Goal: Task Accomplishment & Management: Manage account settings

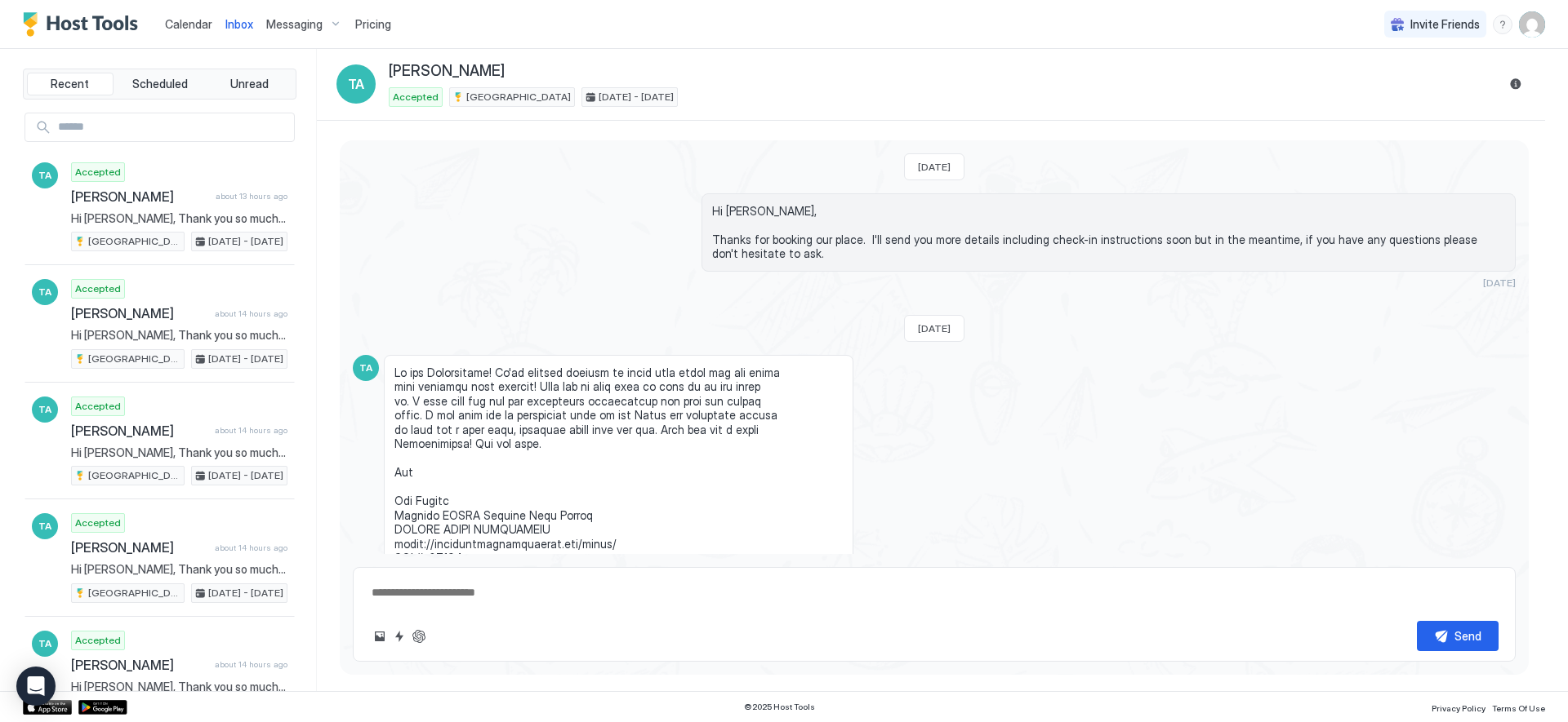
scroll to position [1938, 0]
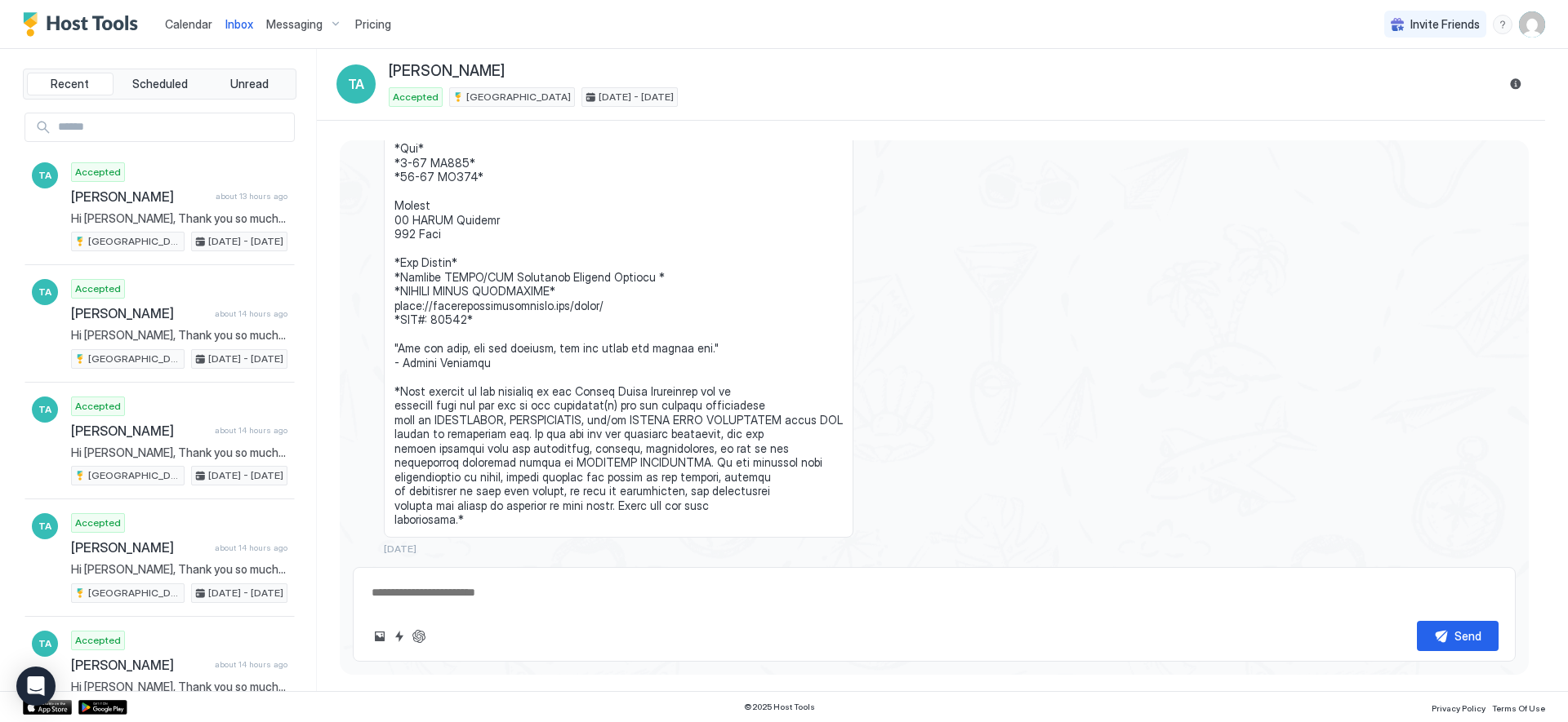
click at [184, 25] on span "Calendar" at bounding box center [188, 24] width 48 height 14
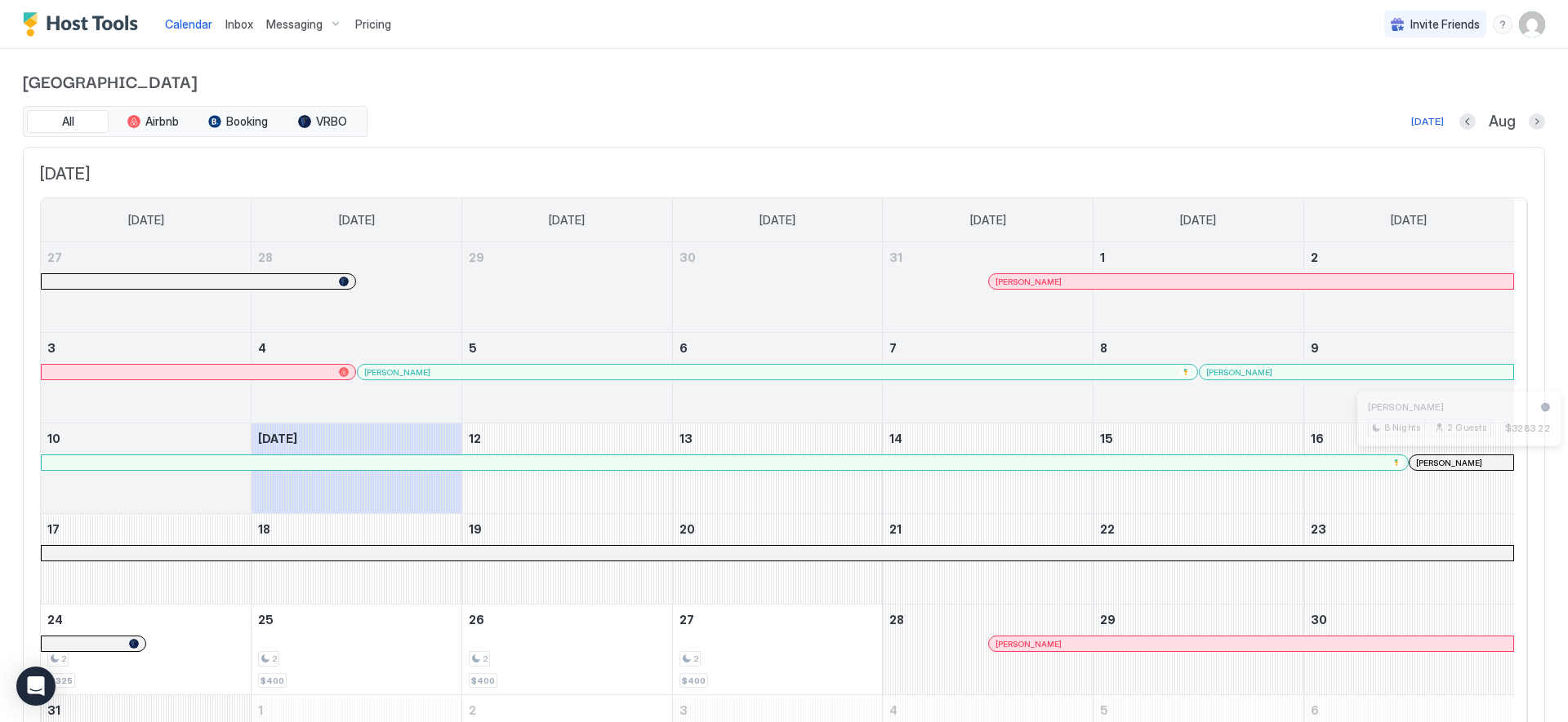
click at [1458, 466] on div at bounding box center [1457, 462] width 13 height 13
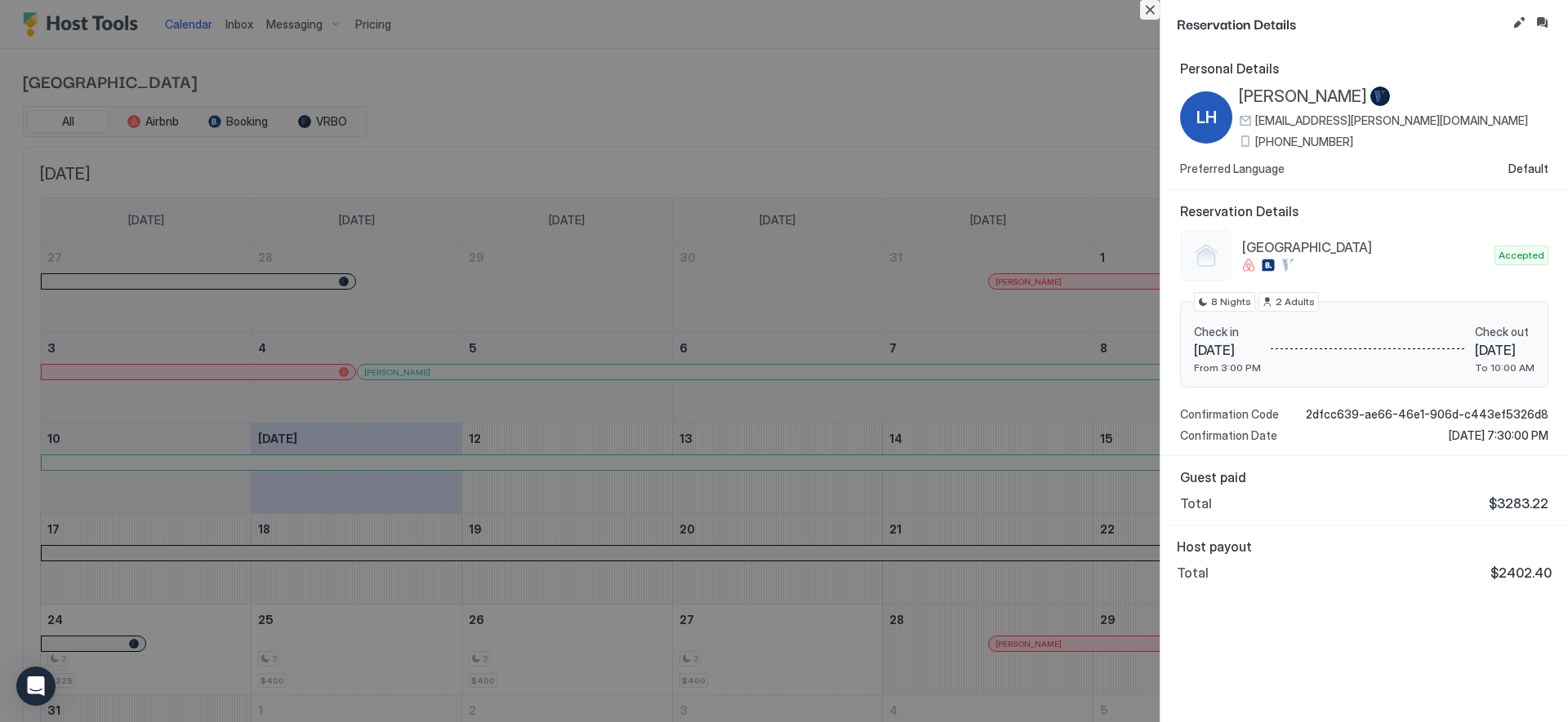
click at [1153, 10] on button "Close" at bounding box center [1150, 10] width 20 height 20
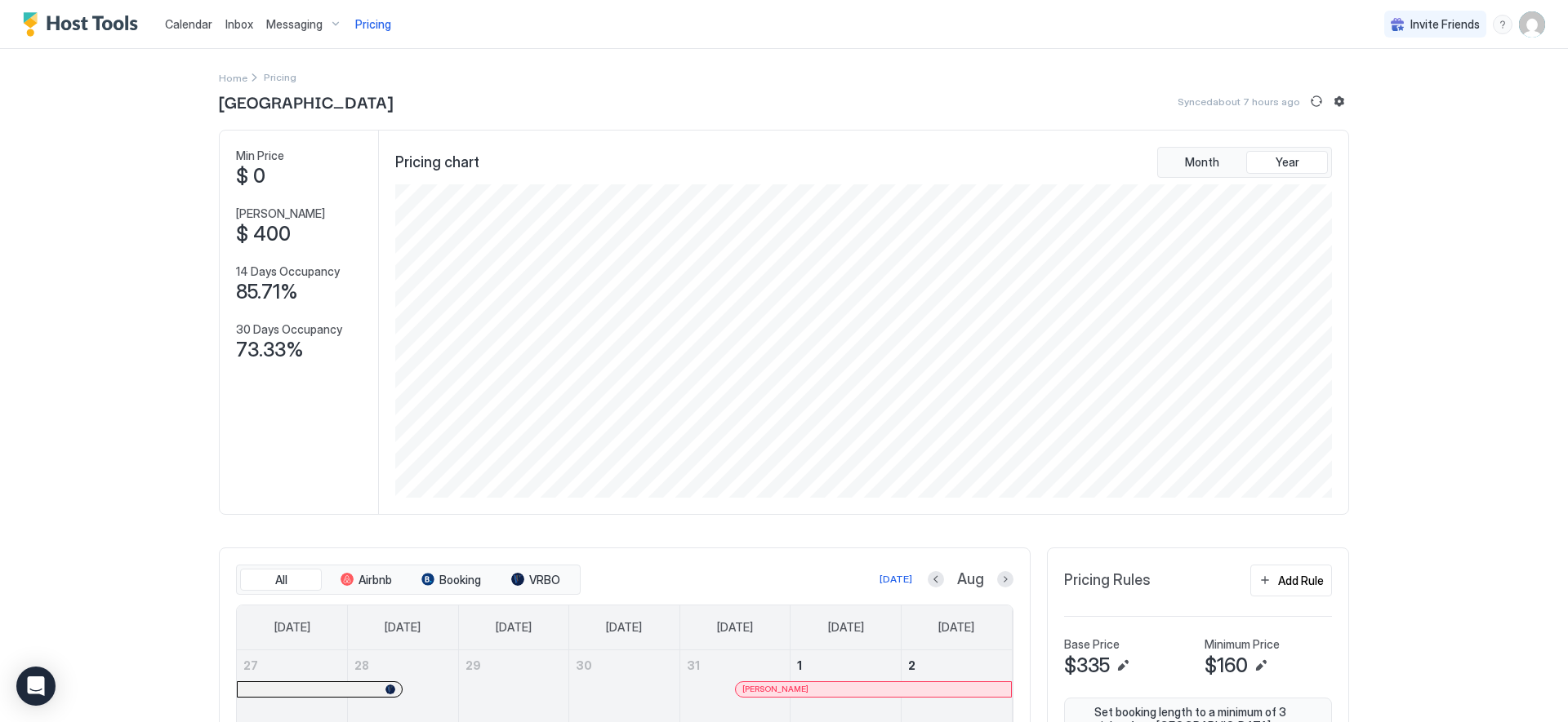
click at [198, 25] on span "Calendar" at bounding box center [188, 24] width 48 height 14
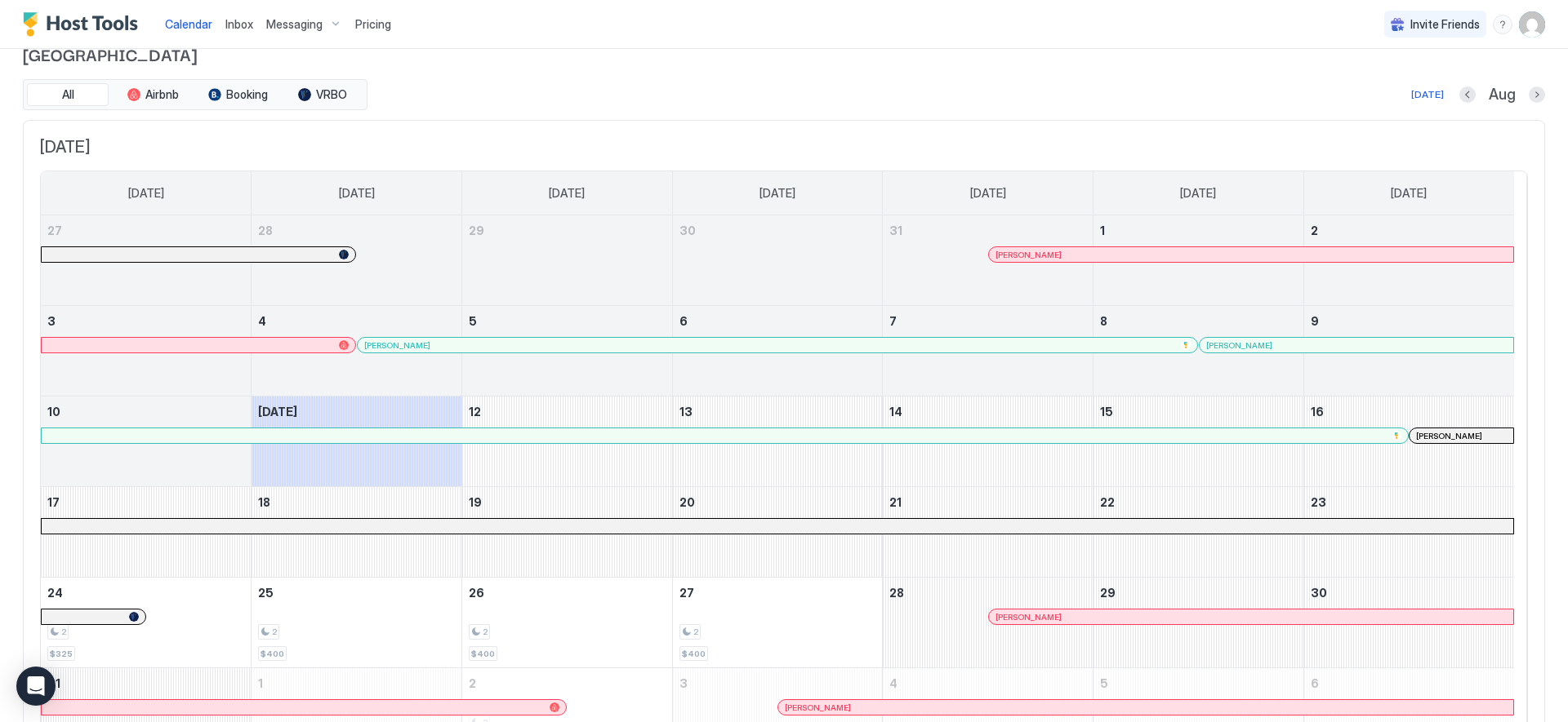
scroll to position [30, 0]
click at [1529, 90] on button "Next month" at bounding box center [1537, 91] width 16 height 16
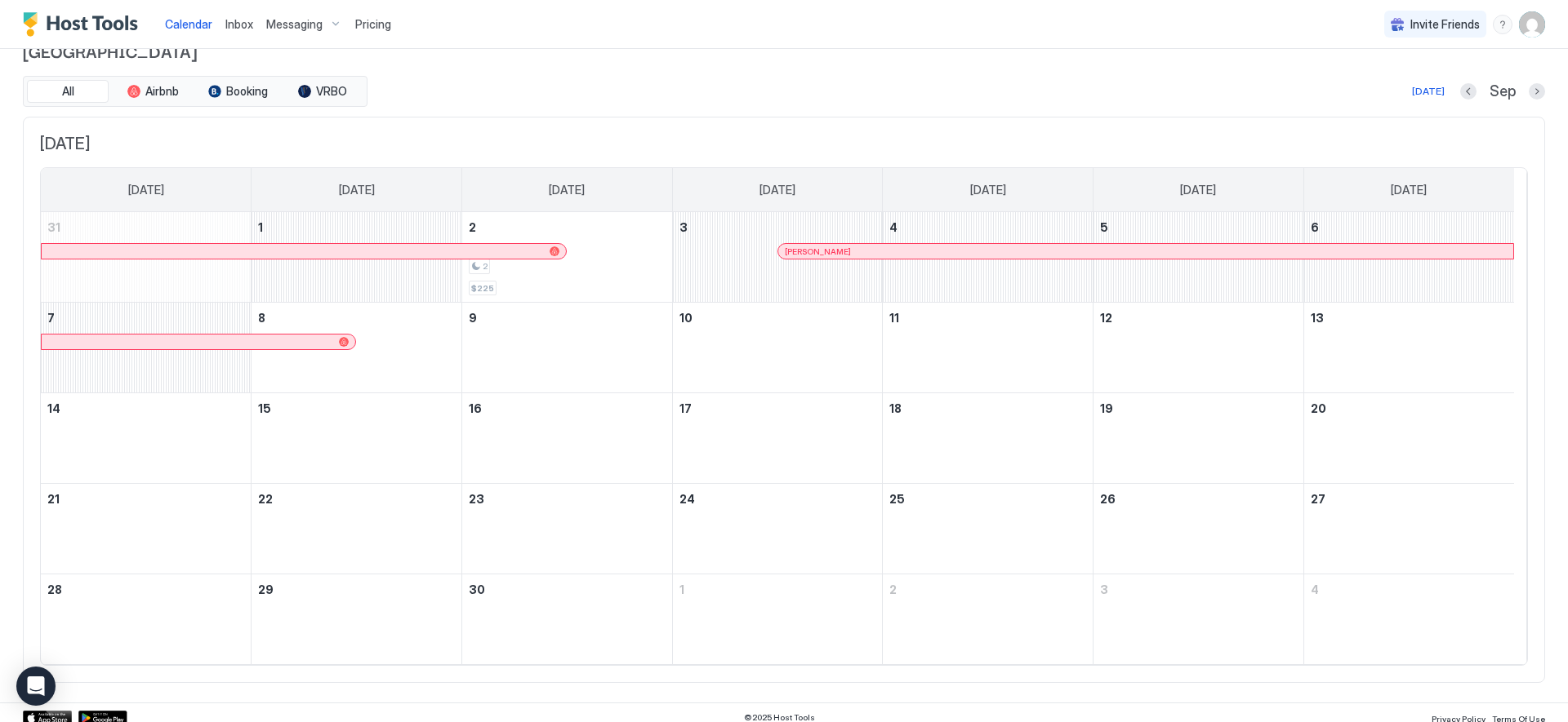
scroll to position [0, 0]
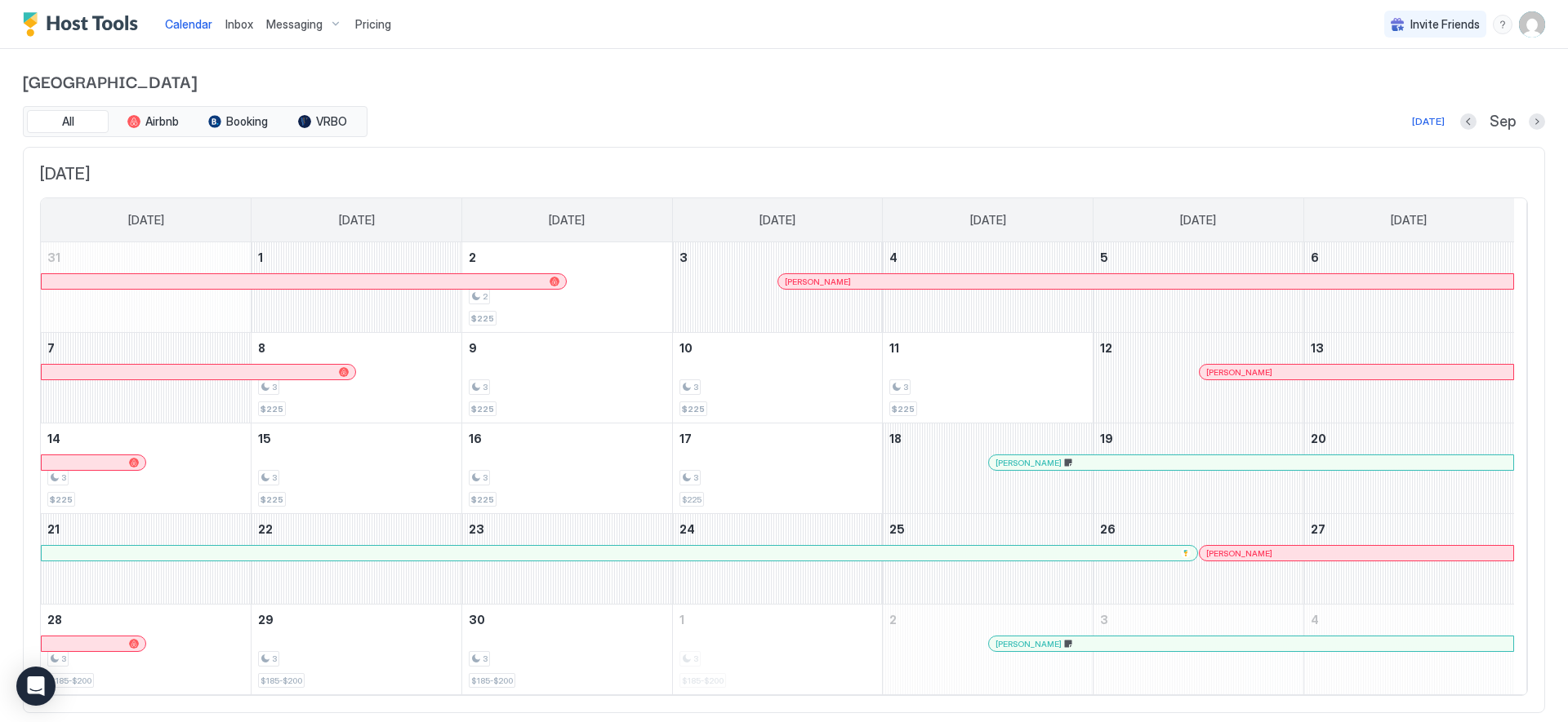
click at [373, 23] on span "Pricing" at bounding box center [373, 24] width 36 height 15
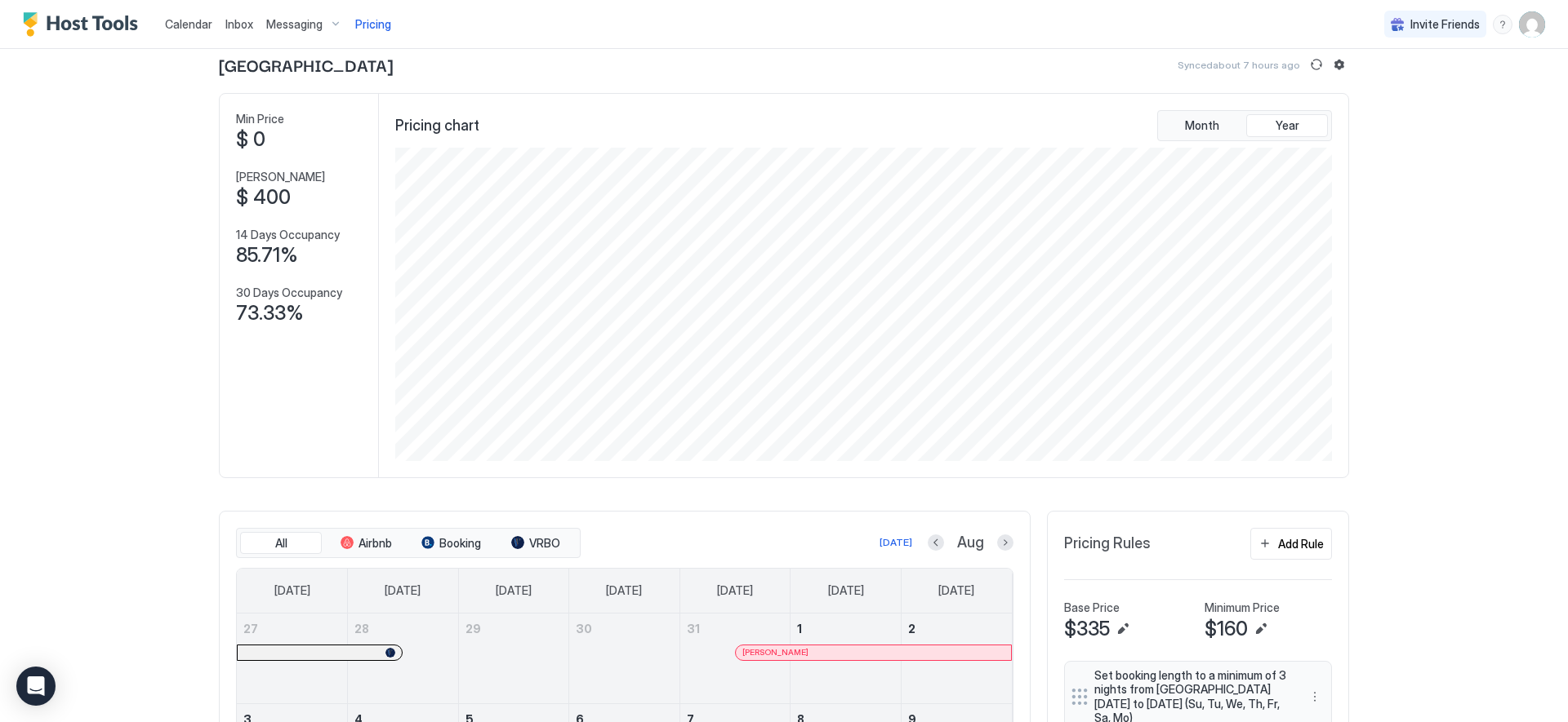
scroll to position [16, 0]
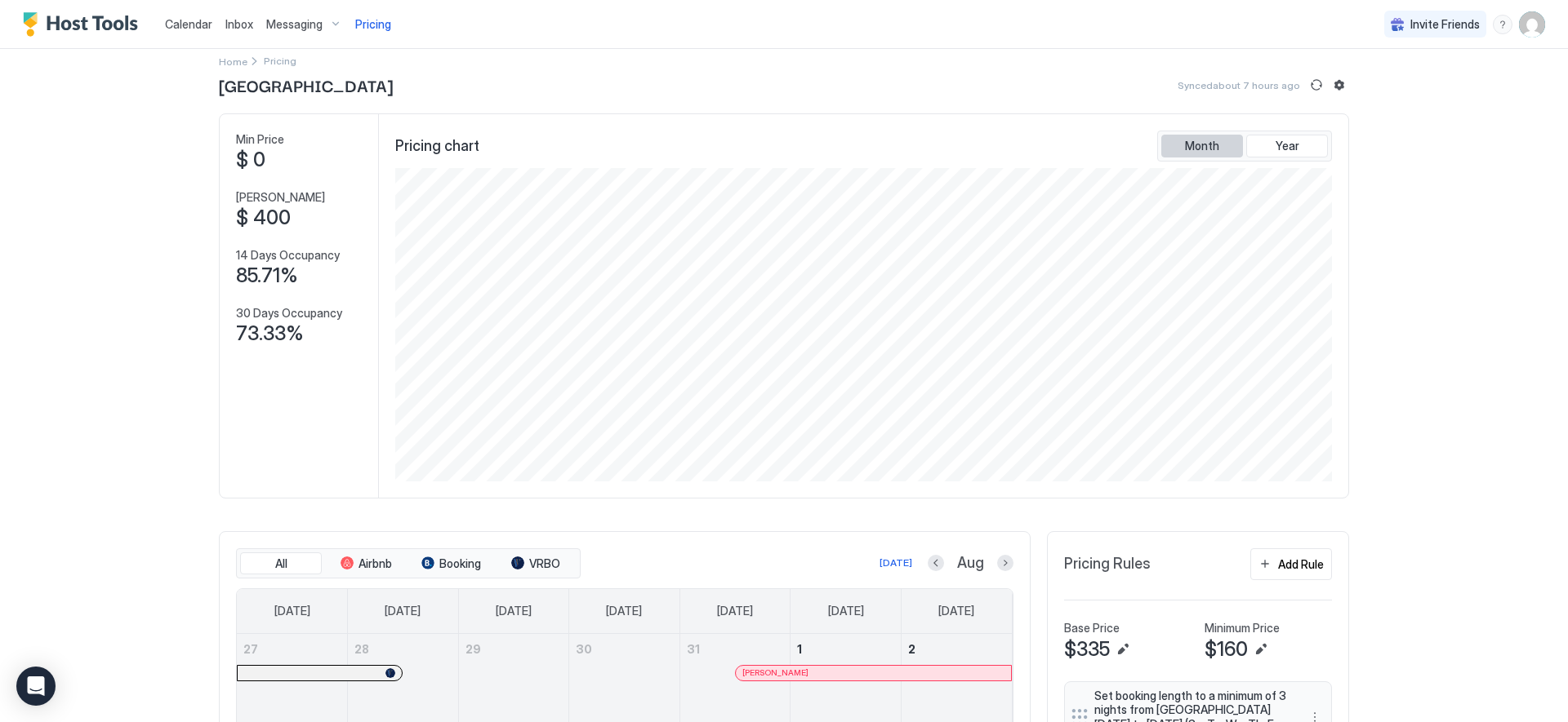
click at [1187, 147] on span "Month" at bounding box center [1202, 145] width 35 height 15
click at [1276, 139] on span "Year" at bounding box center [1287, 145] width 23 height 15
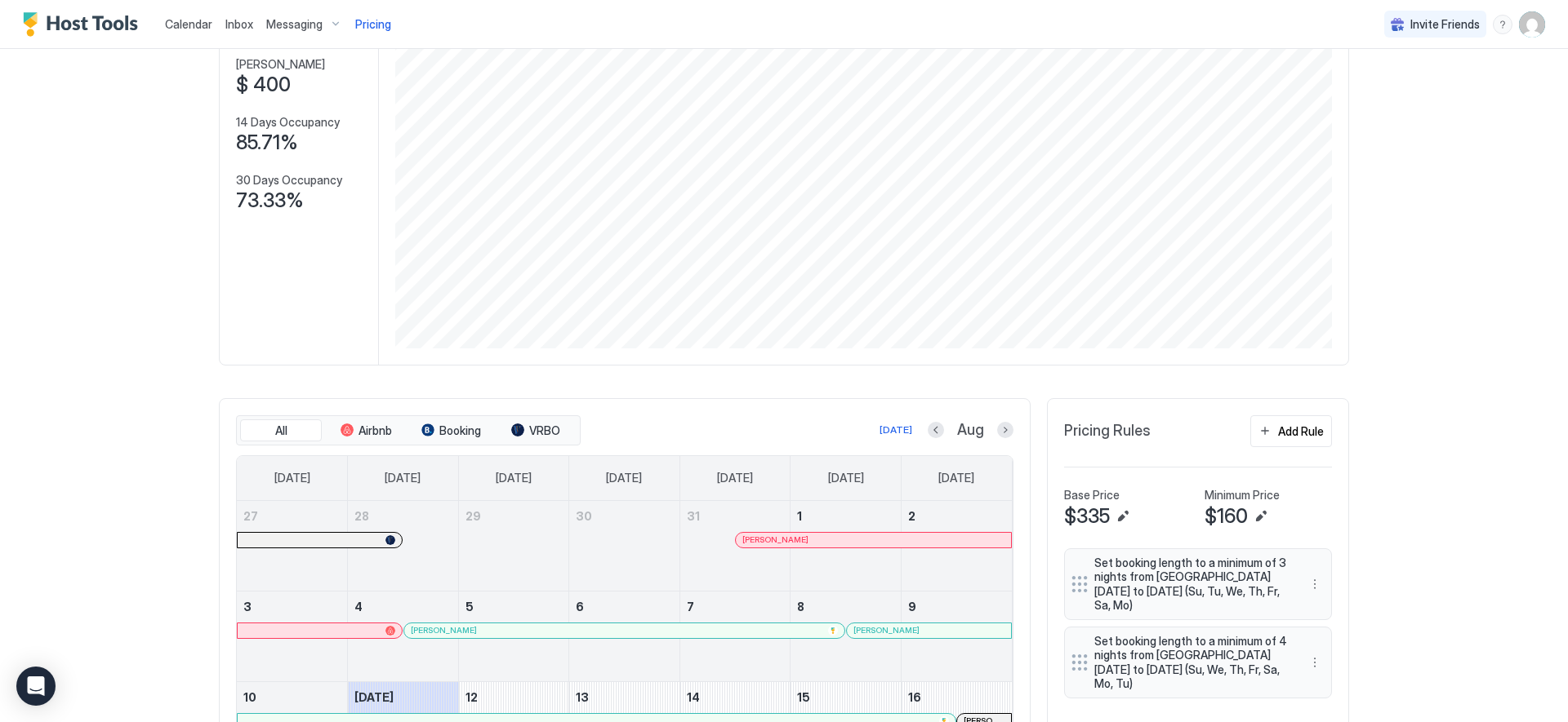
scroll to position [0, 0]
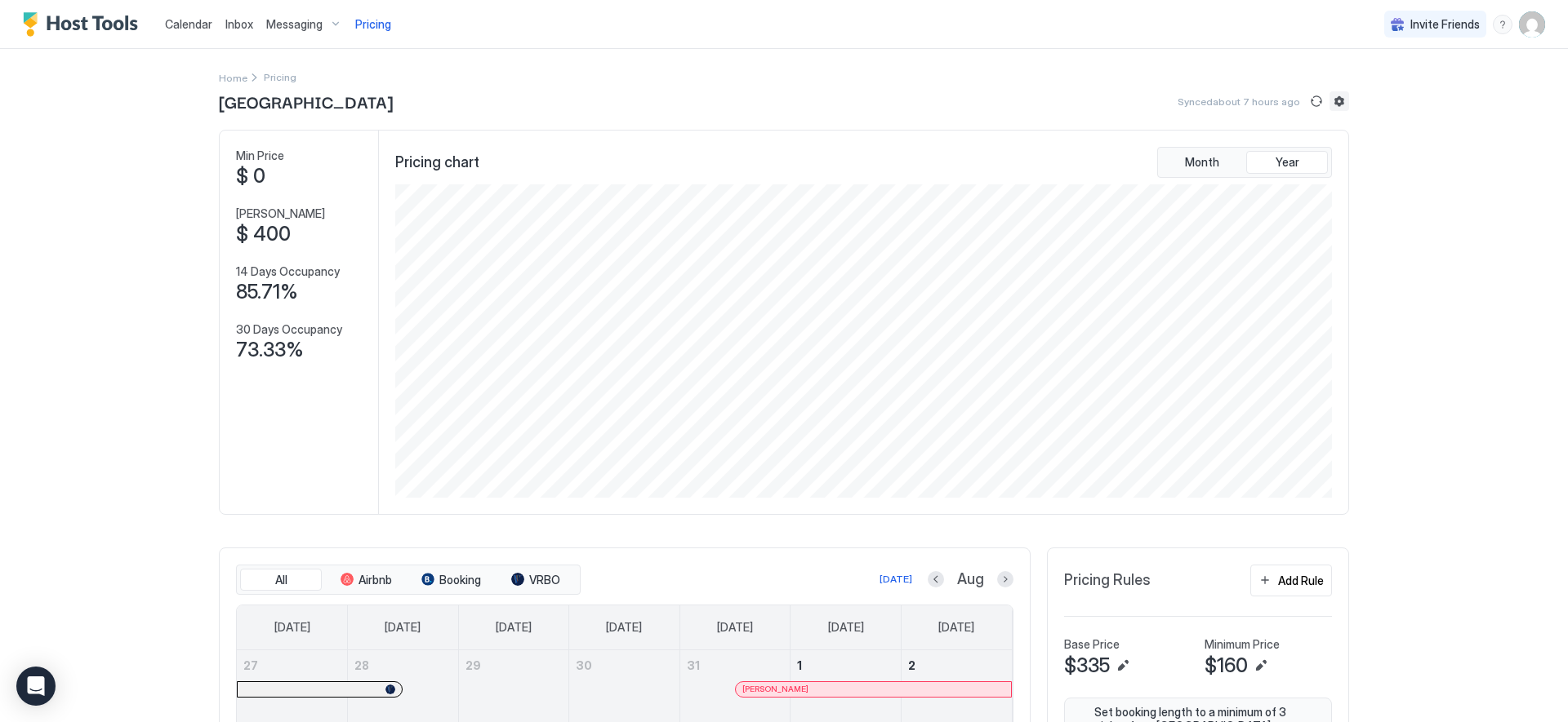
click at [1330, 102] on button "Listing settings" at bounding box center [1339, 101] width 20 height 20
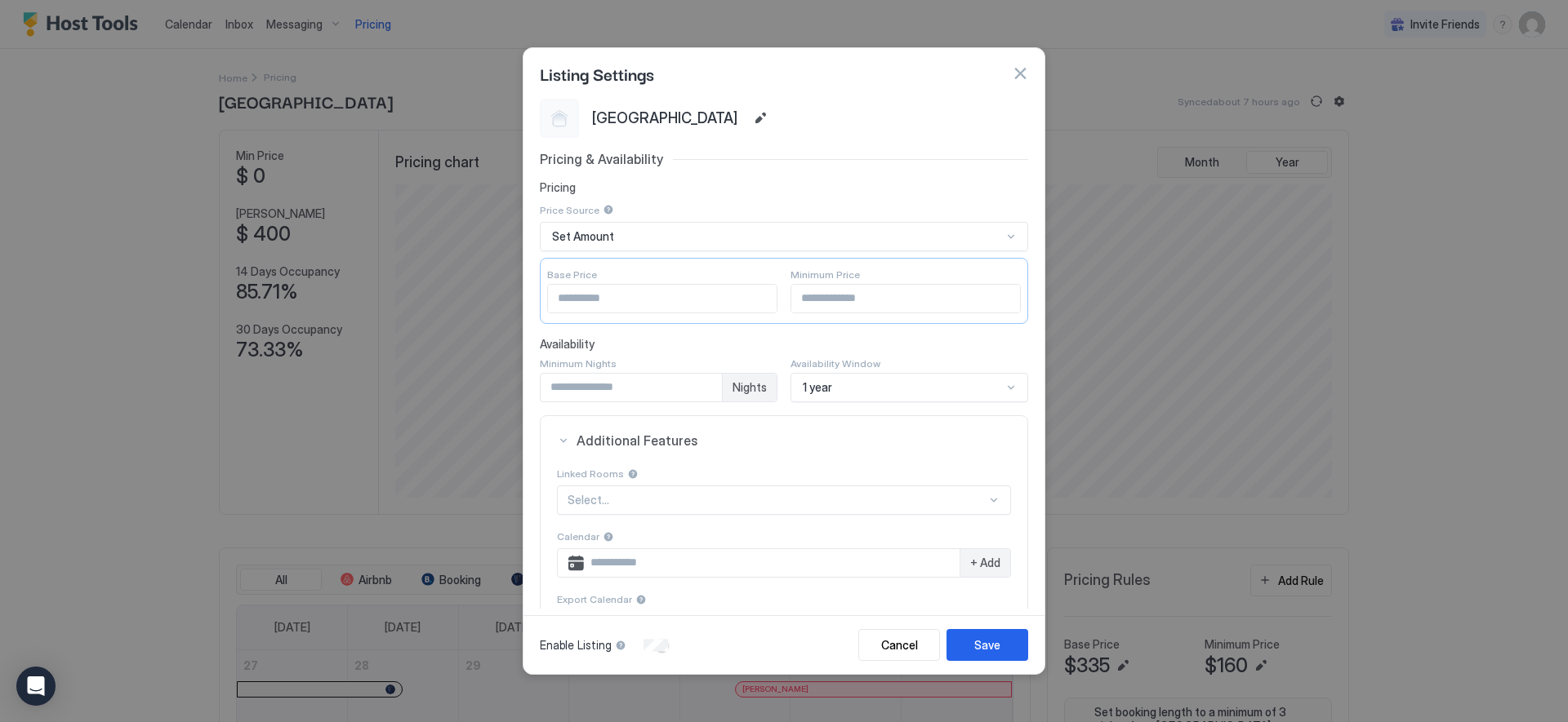
click at [607, 380] on input "*" at bounding box center [631, 388] width 181 height 28
click at [1020, 71] on button "button" at bounding box center [1020, 73] width 16 height 16
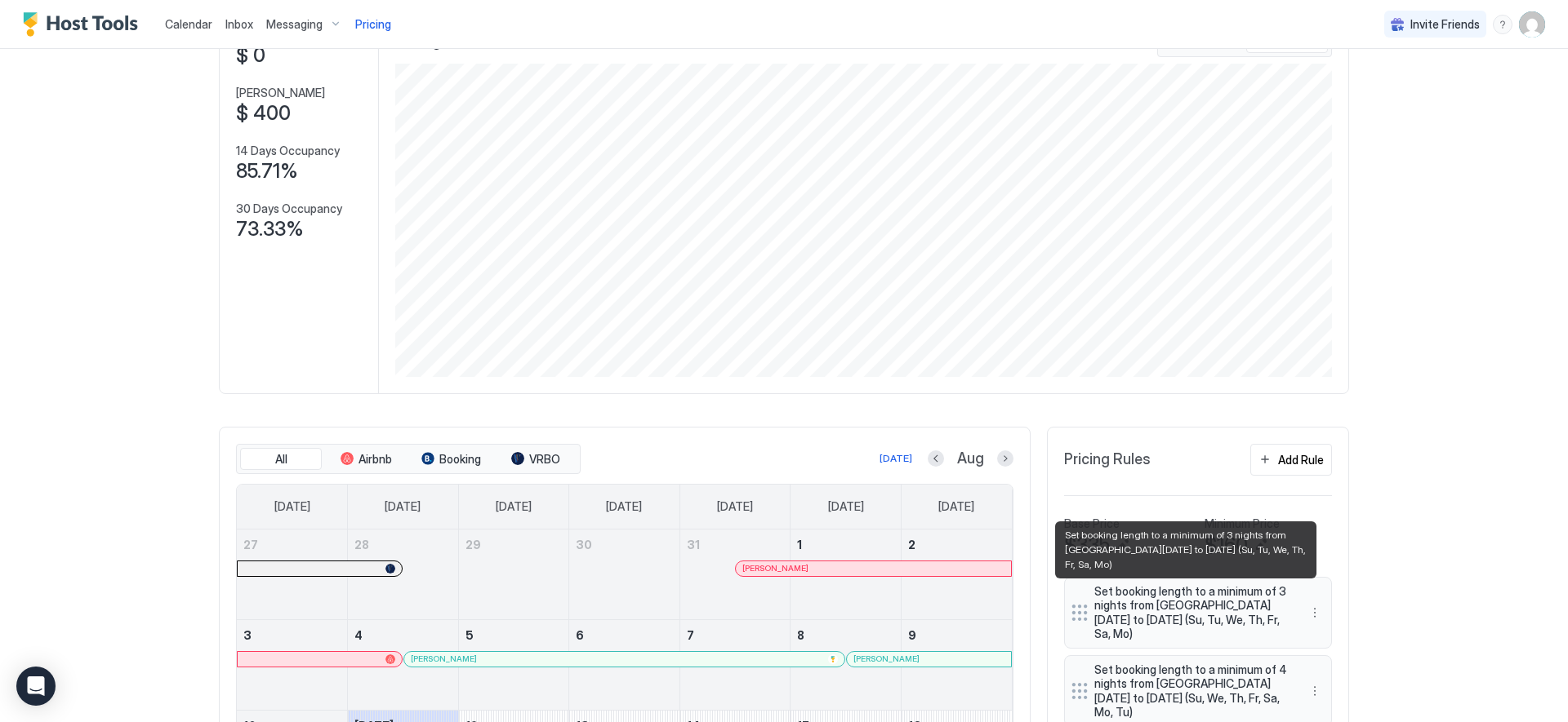
scroll to position [121, 0]
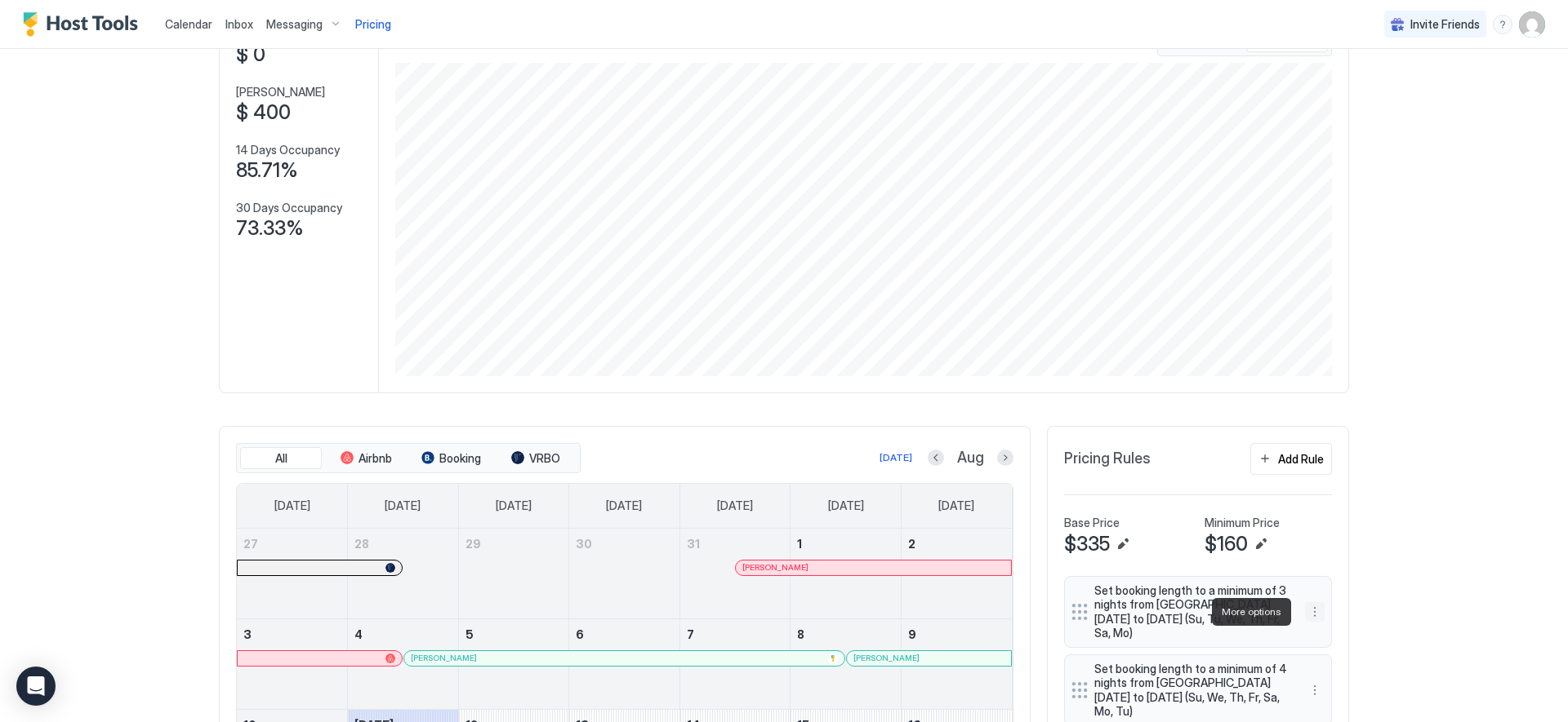
click at [1311, 612] on button "More options" at bounding box center [1315, 612] width 20 height 20
click at [1434, 359] on div at bounding box center [784, 361] width 1568 height 722
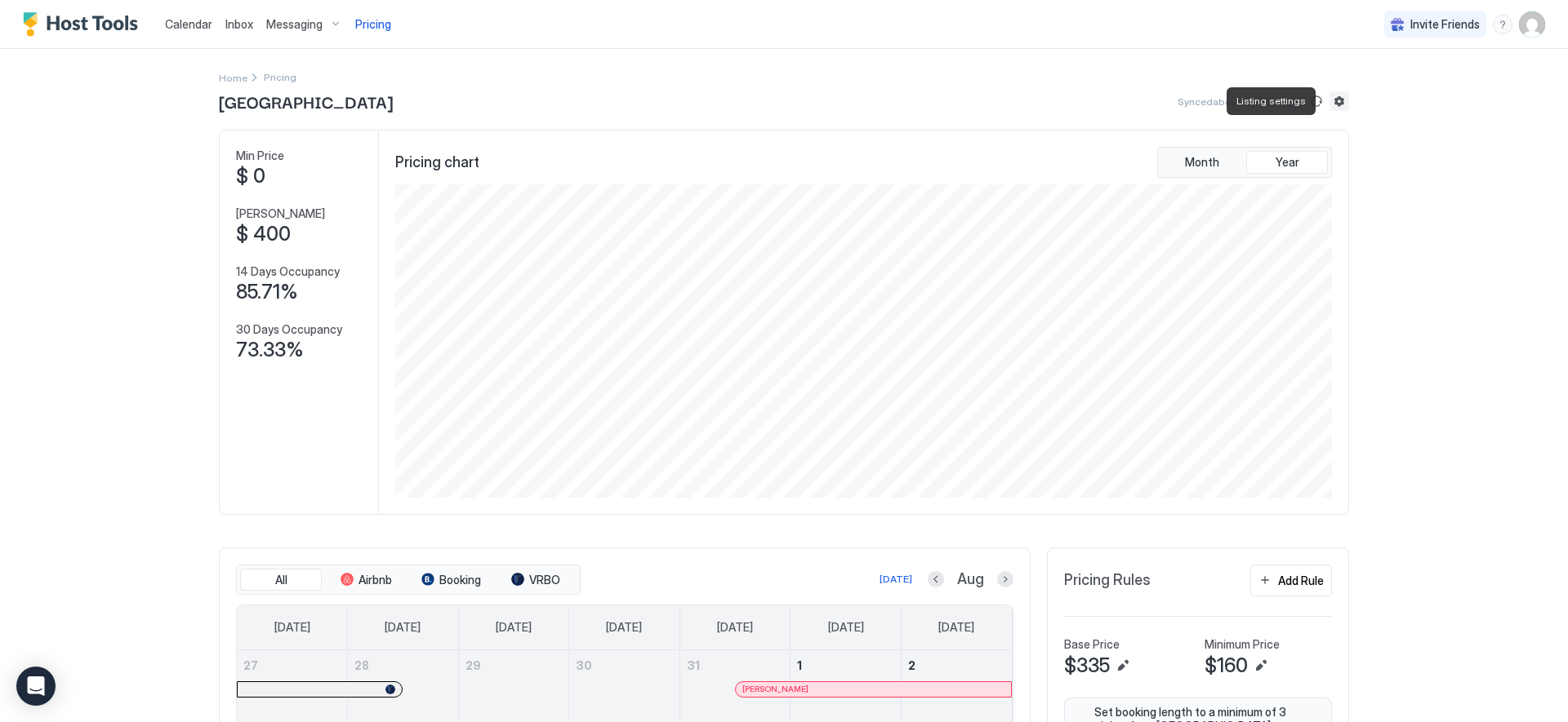
click at [1335, 98] on button "Listing settings" at bounding box center [1339, 101] width 20 height 20
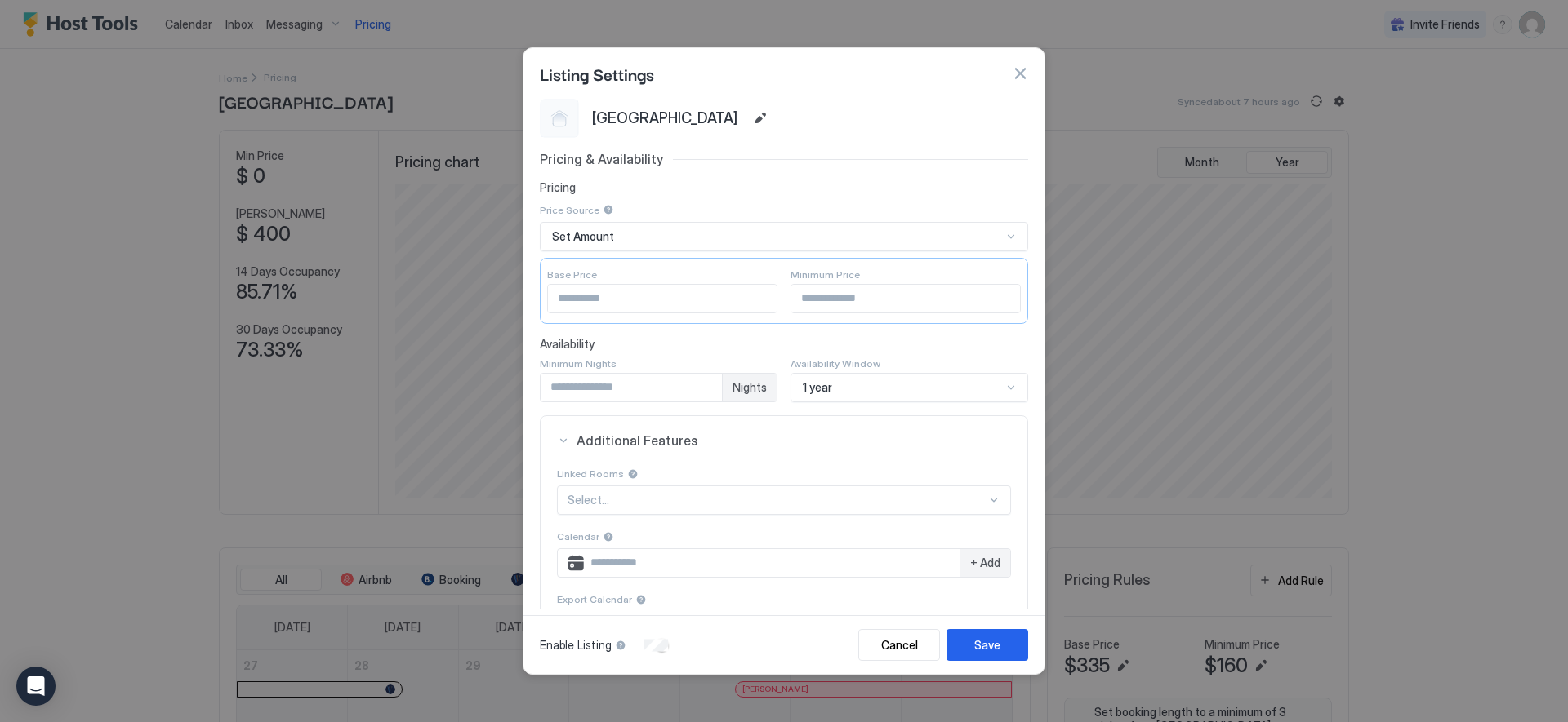
click at [564, 385] on input "*" at bounding box center [631, 388] width 181 height 28
drag, startPoint x: 564, startPoint y: 390, endPoint x: 538, endPoint y: 388, distance: 26.1
click at [540, 388] on div "* Nights" at bounding box center [658, 388] width 237 height 29
type input "*"
click at [782, 442] on span "Additional Features" at bounding box center [794, 441] width 435 height 16
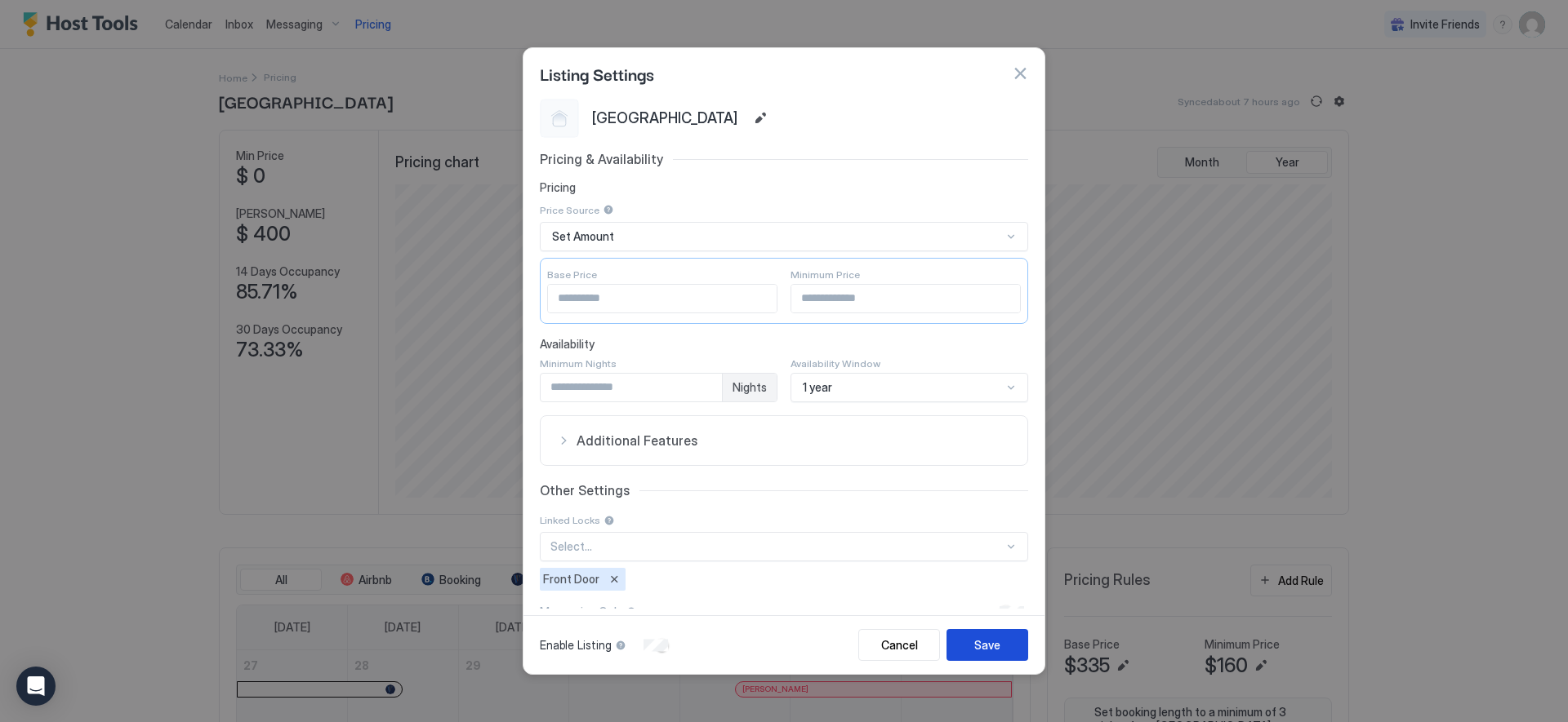
click at [1003, 645] on button "Save" at bounding box center [988, 645] width 81 height 32
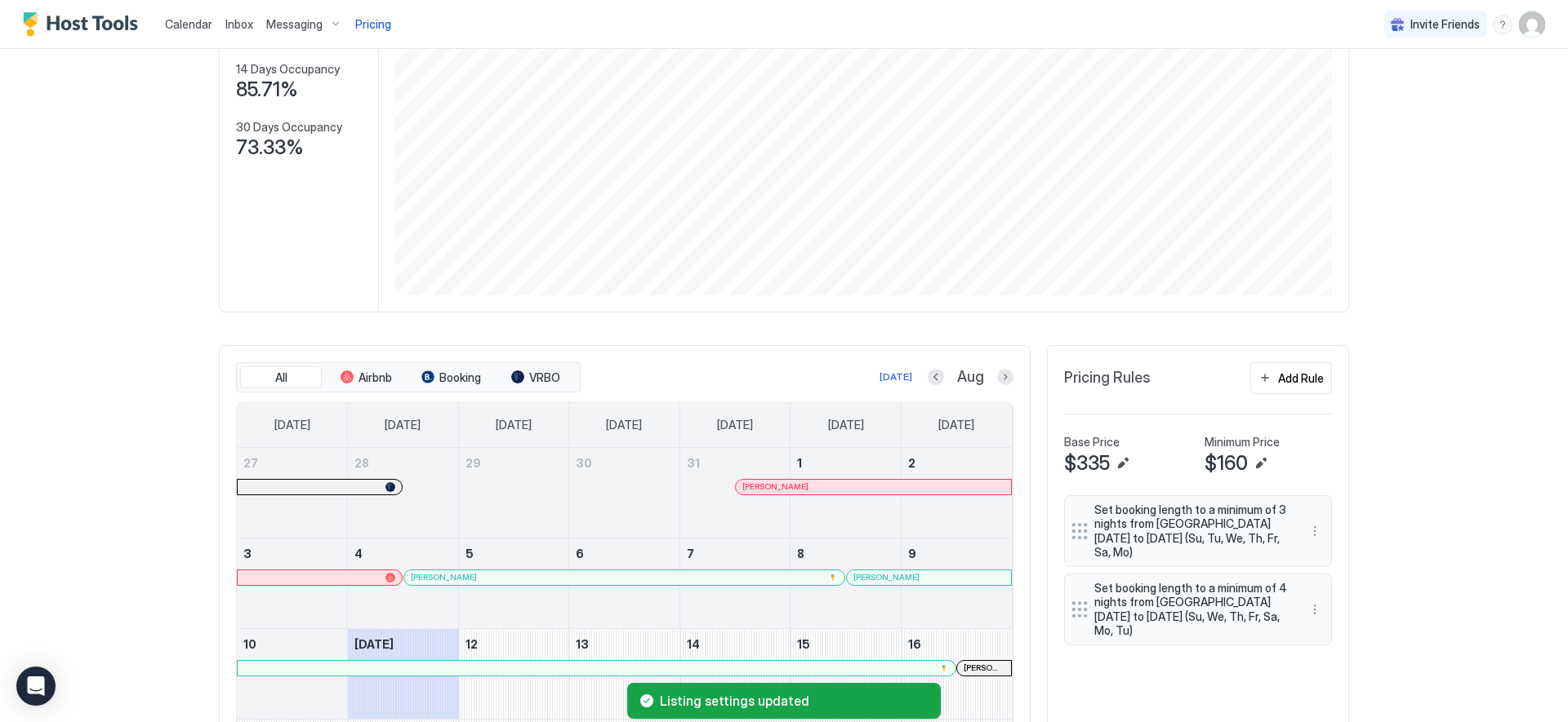
scroll to position [206, 0]
click at [1312, 529] on button "More options" at bounding box center [1315, 528] width 20 height 20
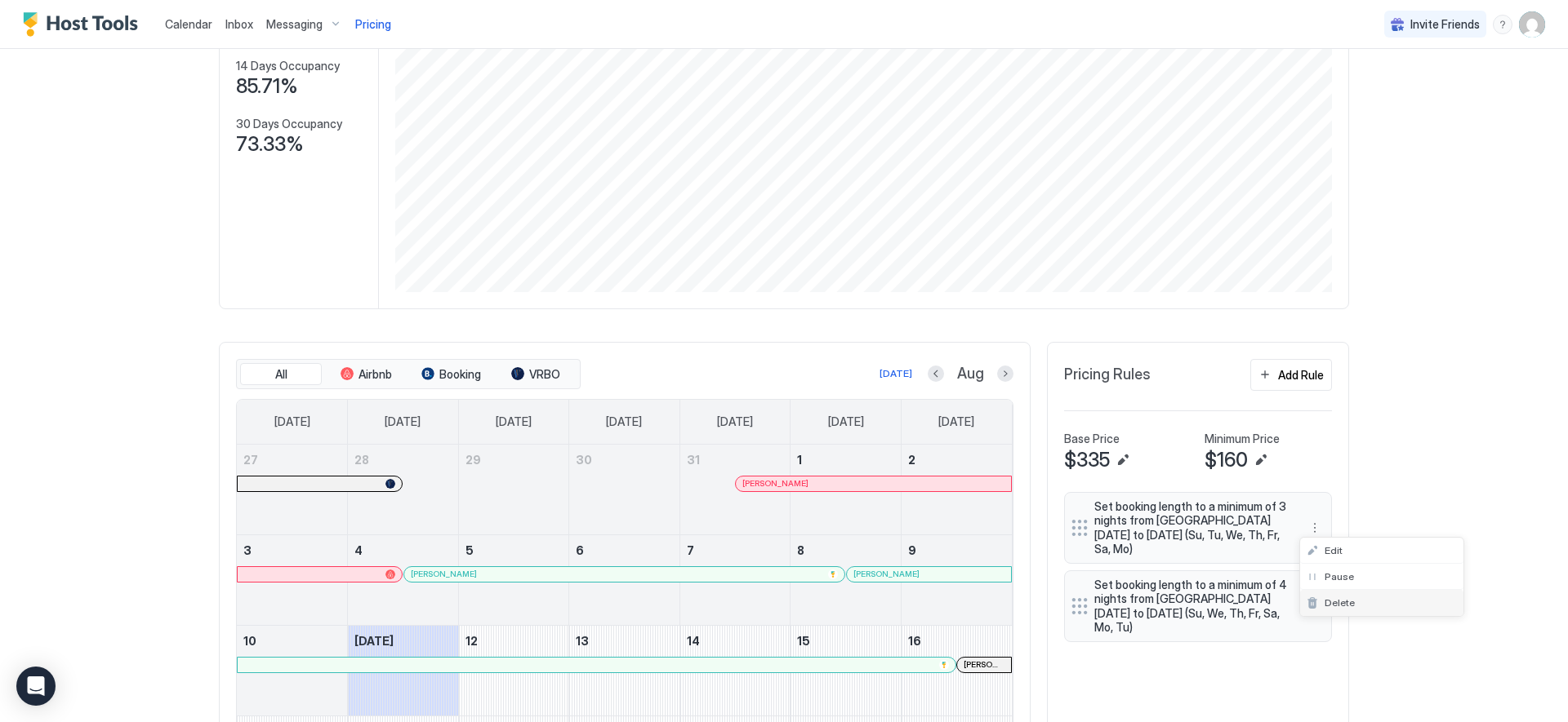
click at [1343, 607] on span "Delete" at bounding box center [1339, 603] width 30 height 12
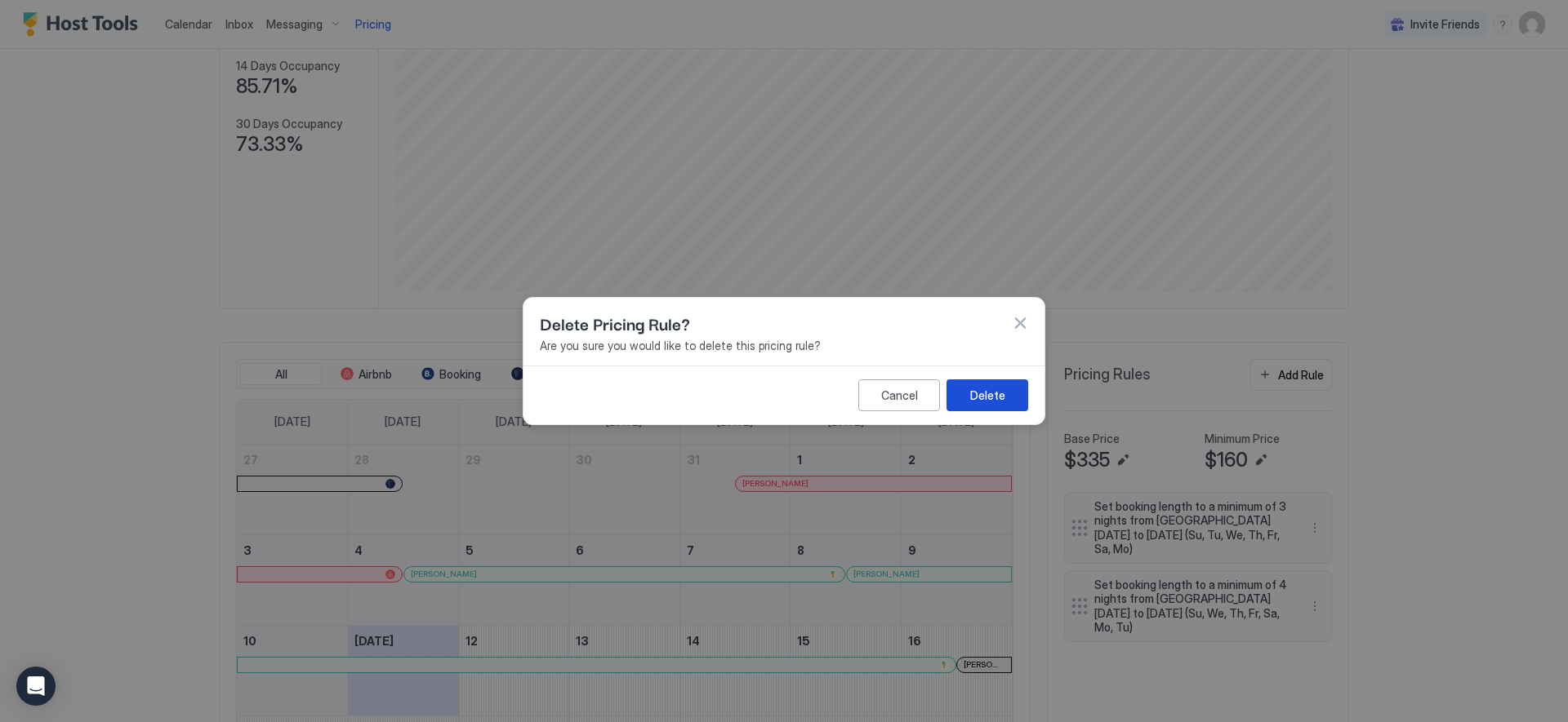
click at [1007, 399] on button "Delete" at bounding box center [988, 395] width 81 height 32
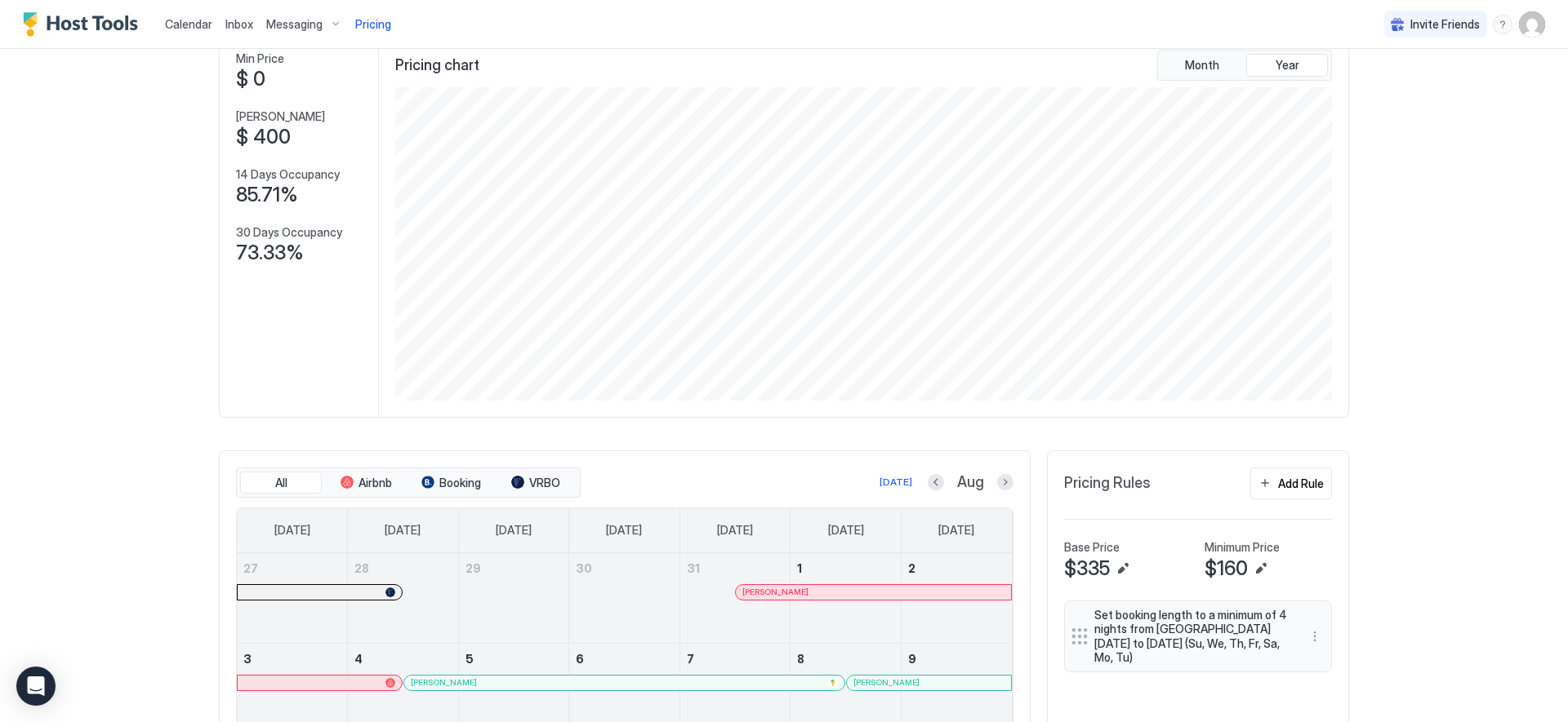
scroll to position [0, 0]
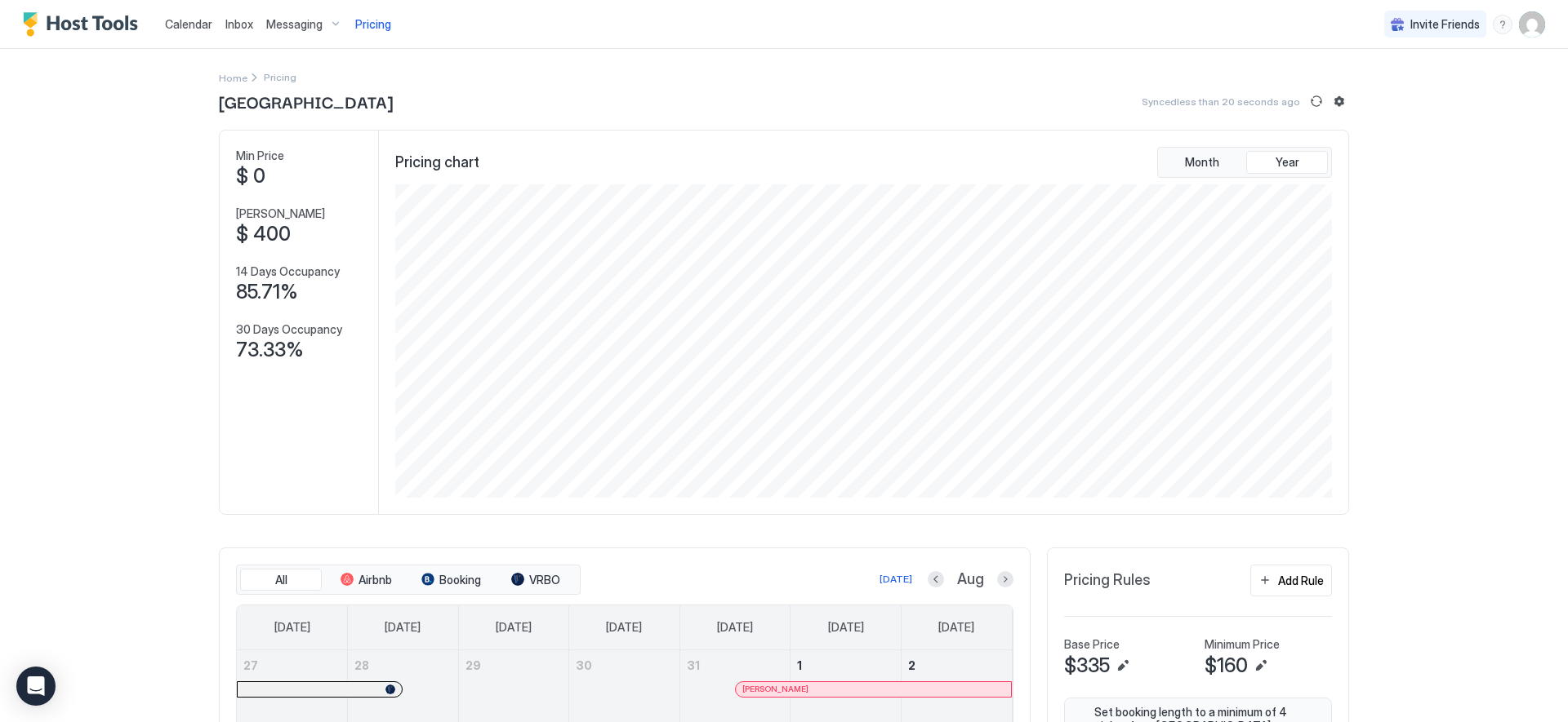
click at [204, 28] on span "Calendar" at bounding box center [188, 24] width 48 height 14
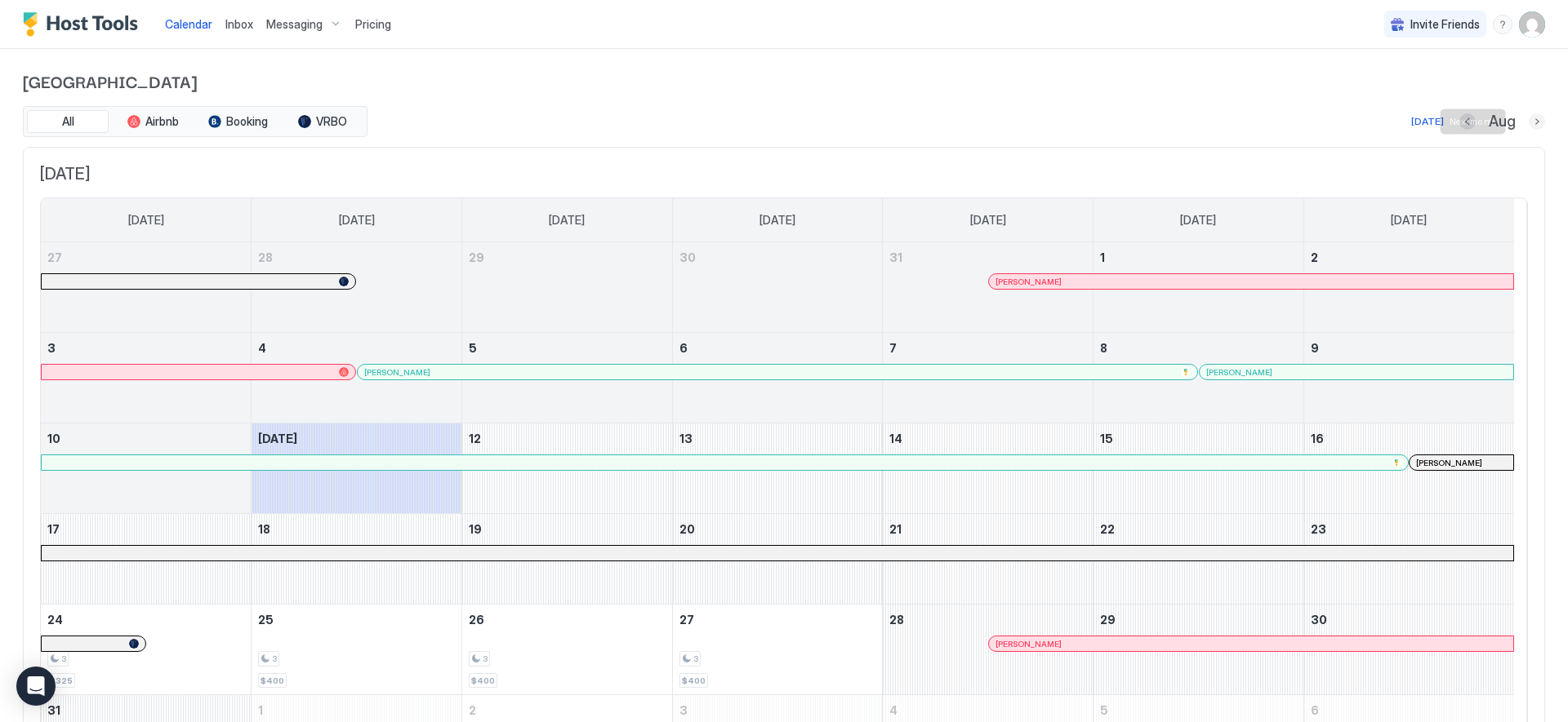
click at [1529, 120] on button "Next month" at bounding box center [1537, 121] width 16 height 16
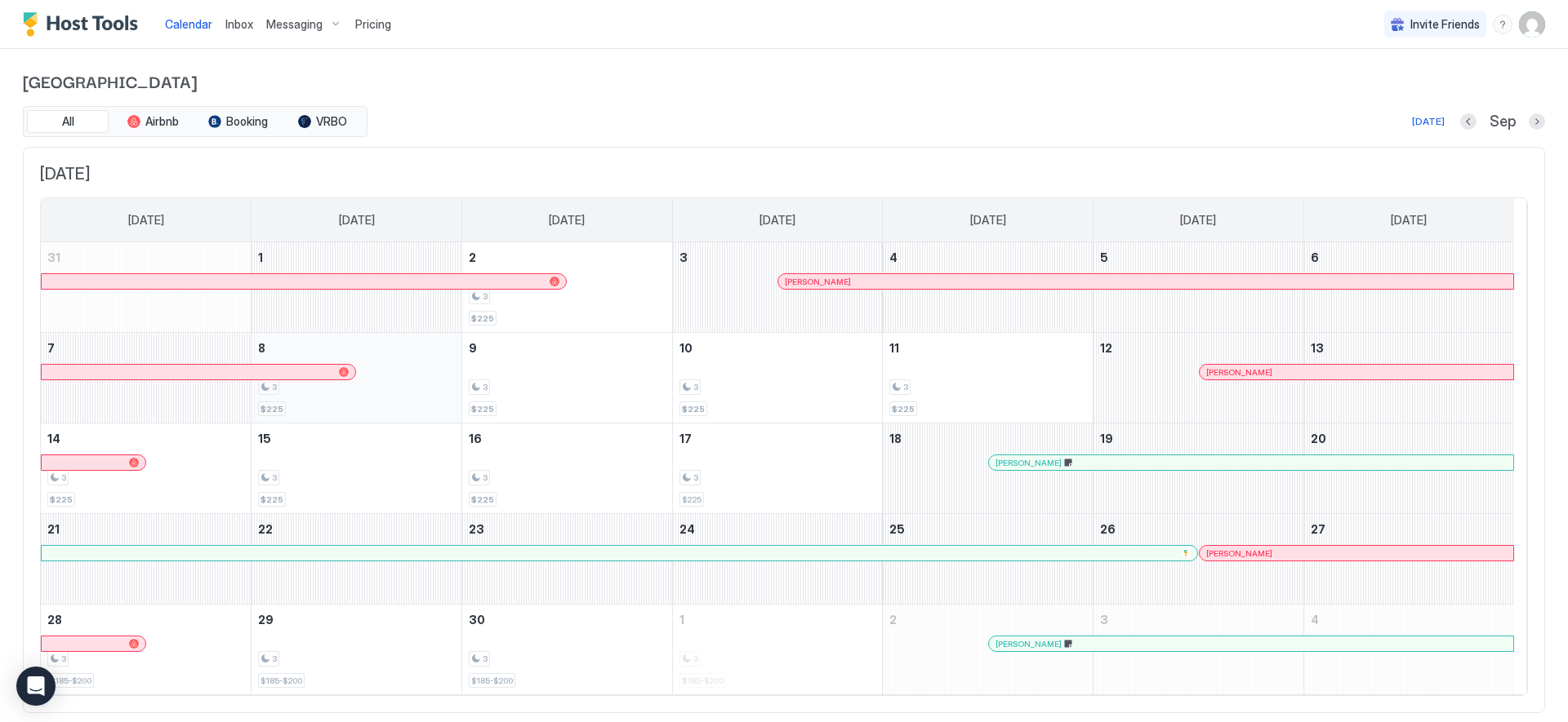
click at [423, 385] on div "3" at bounding box center [356, 387] width 197 height 16
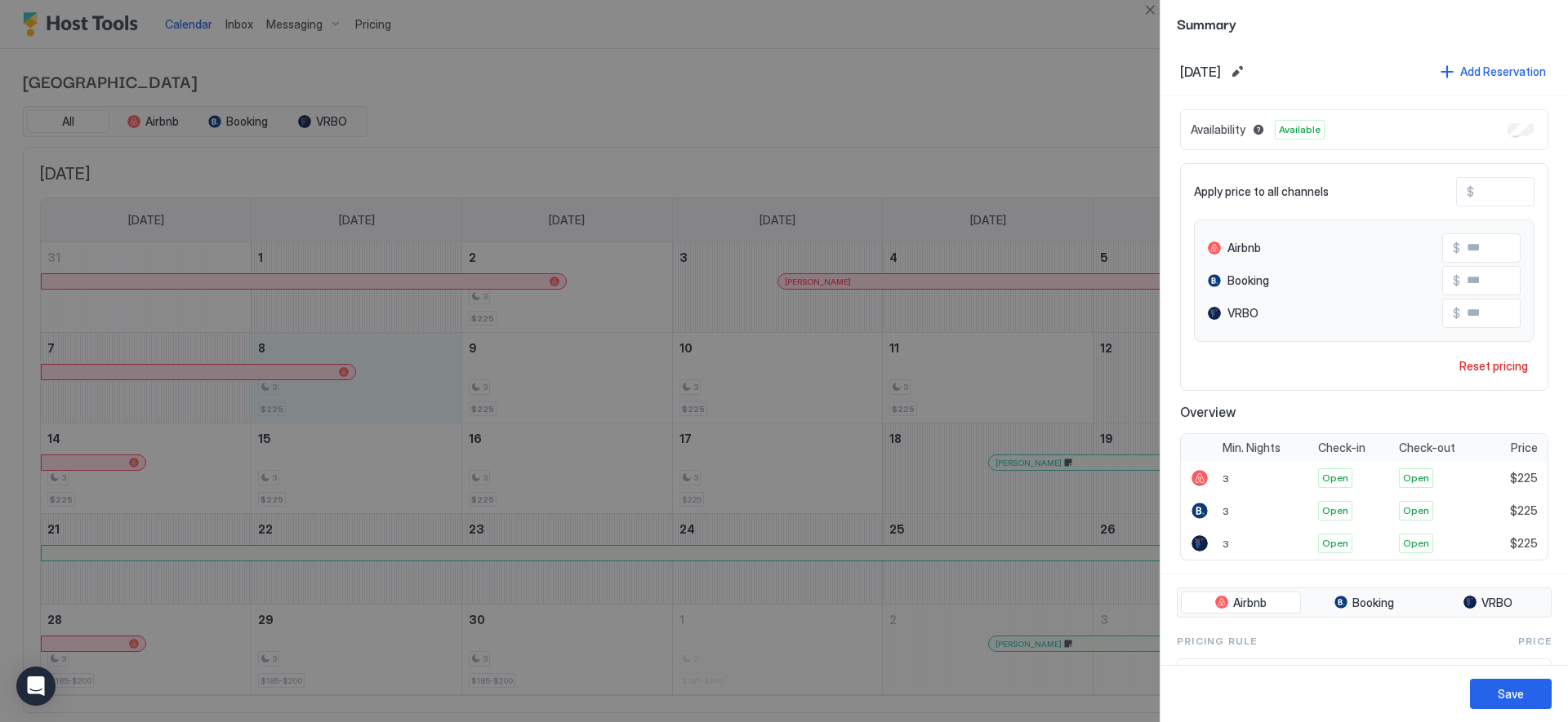
click at [1068, 388] on div at bounding box center [784, 361] width 1568 height 722
click at [1001, 68] on div at bounding box center [784, 361] width 1568 height 722
click at [1152, 7] on button "Close" at bounding box center [1150, 10] width 20 height 20
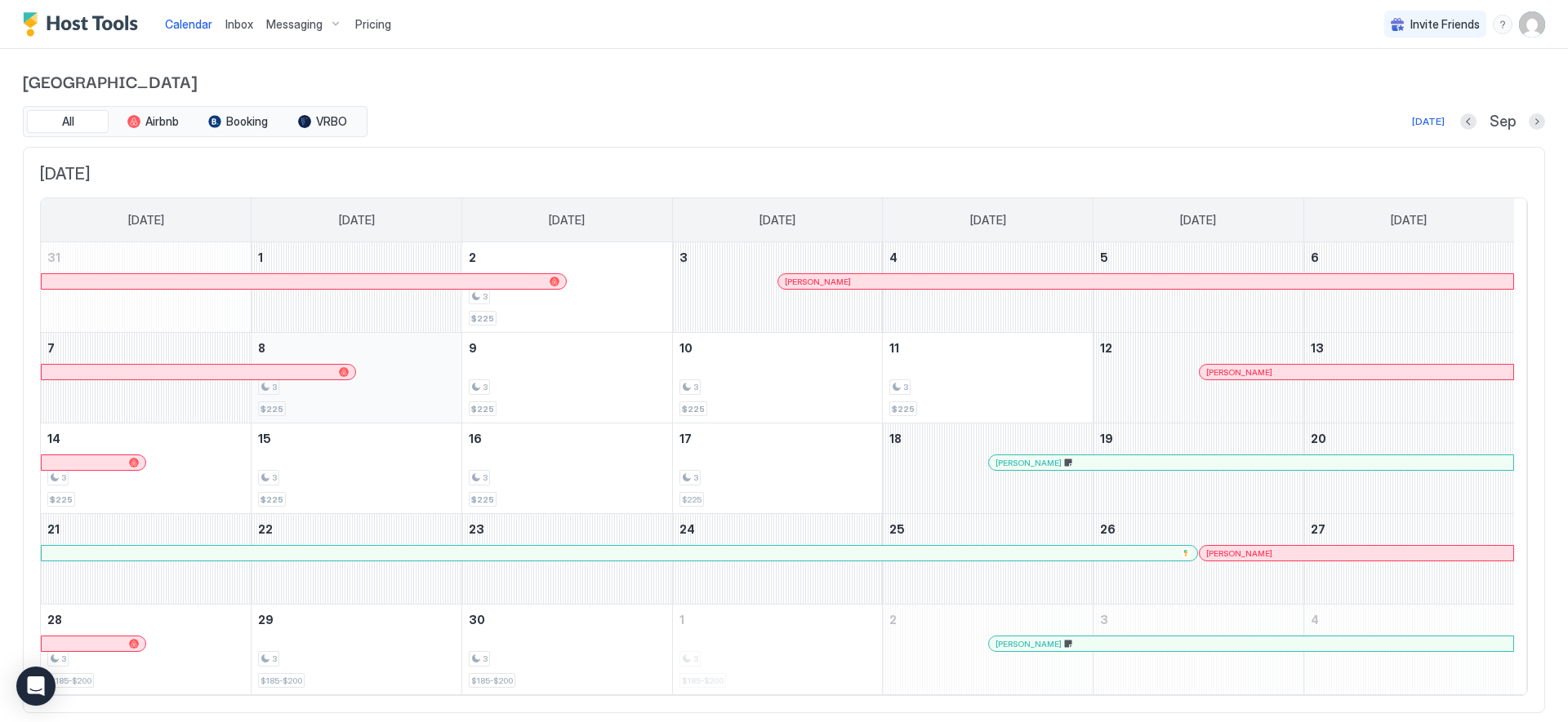
click at [424, 403] on div "3 $225" at bounding box center [356, 377] width 197 height 77
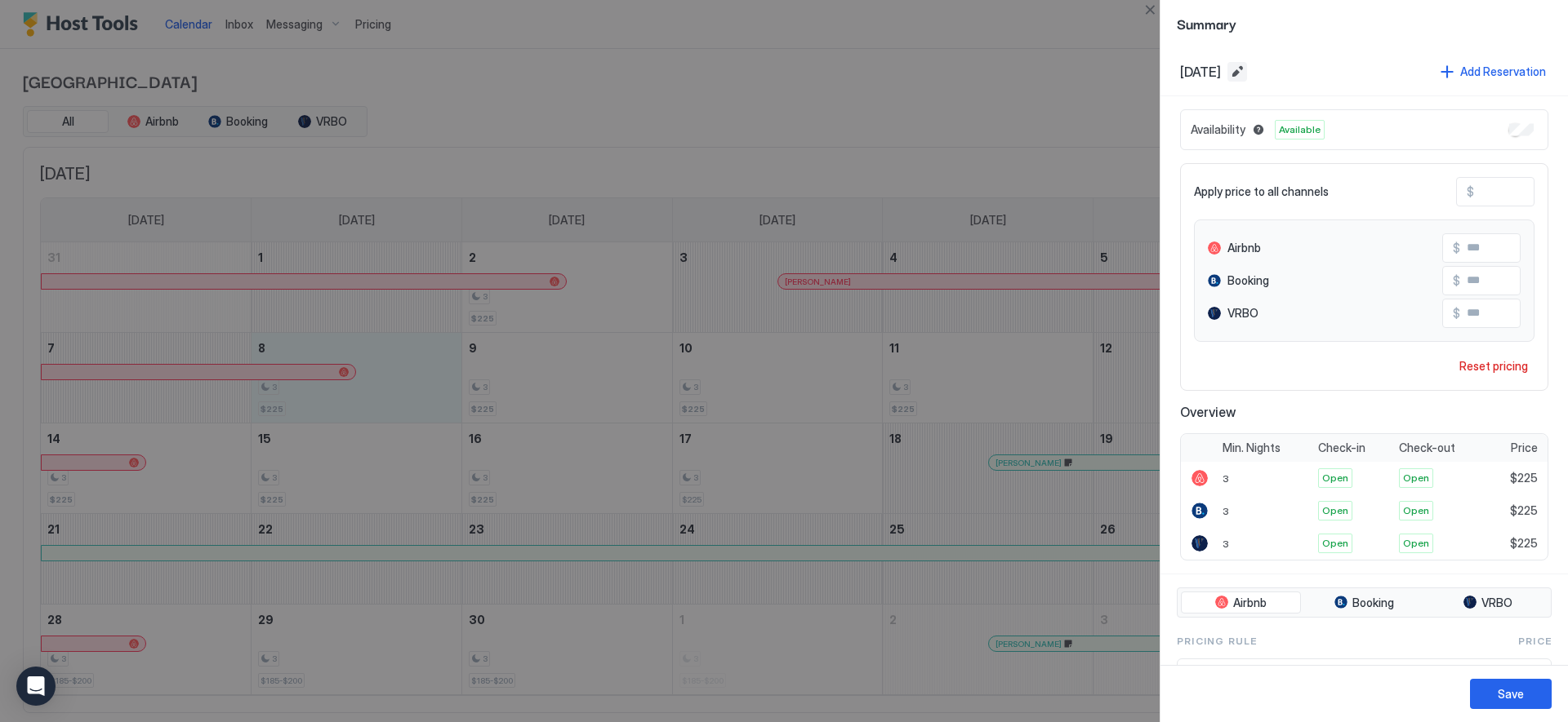
click at [1247, 73] on button "Edit date range" at bounding box center [1237, 72] width 20 height 20
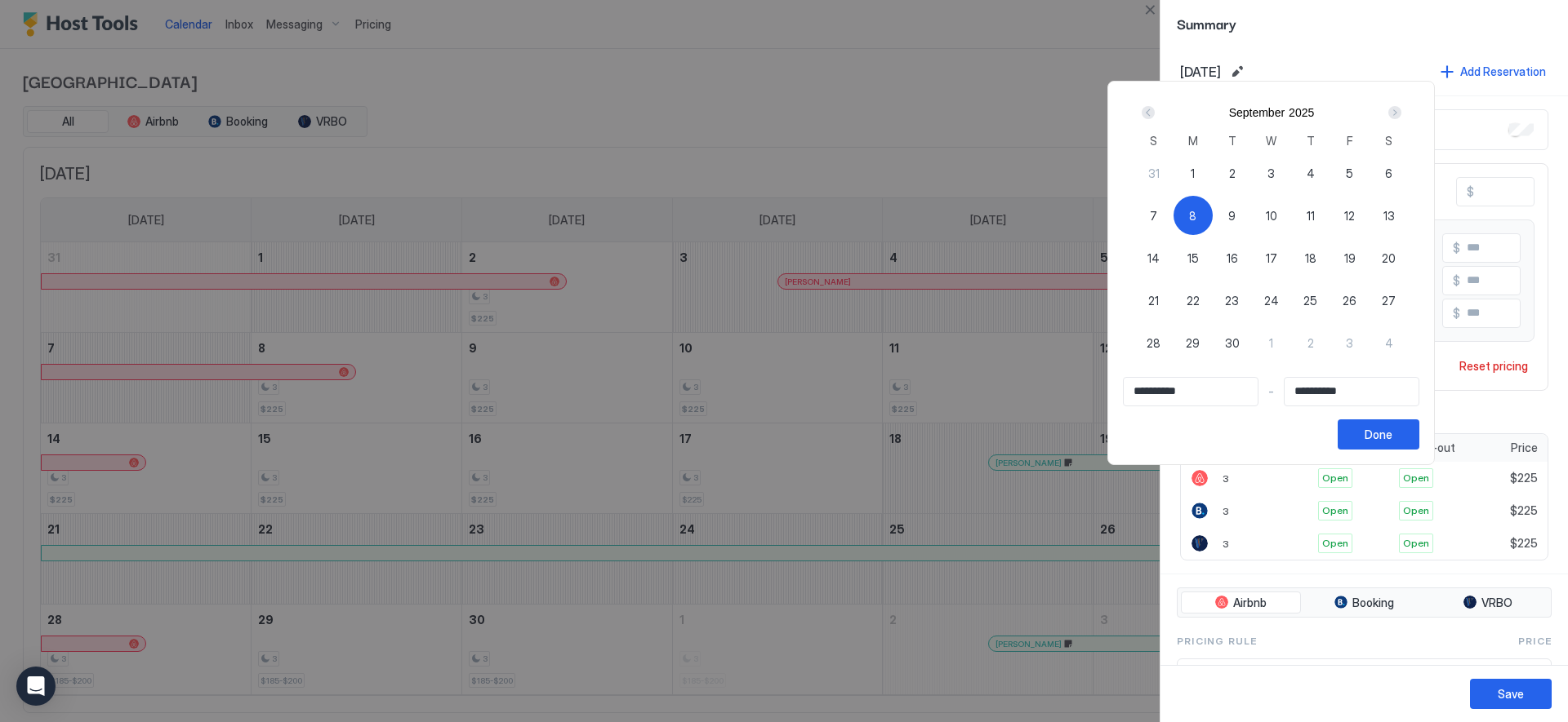
click at [1196, 214] on span "8" at bounding box center [1193, 216] width 7 height 17
type input "**********"
click at [1310, 216] on div "11" at bounding box center [1311, 215] width 39 height 39
type input "**********"
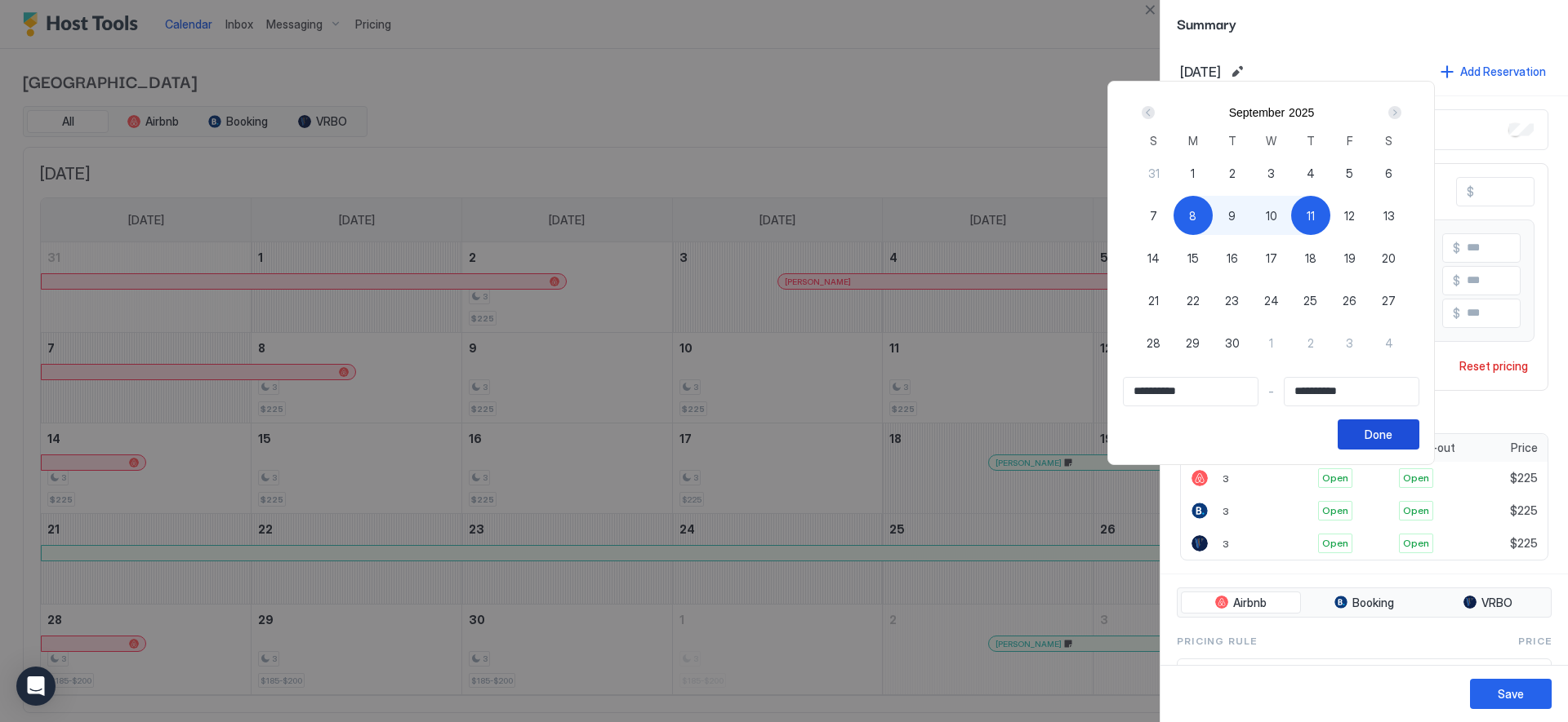
click at [1392, 441] on div "Done" at bounding box center [1378, 435] width 28 height 17
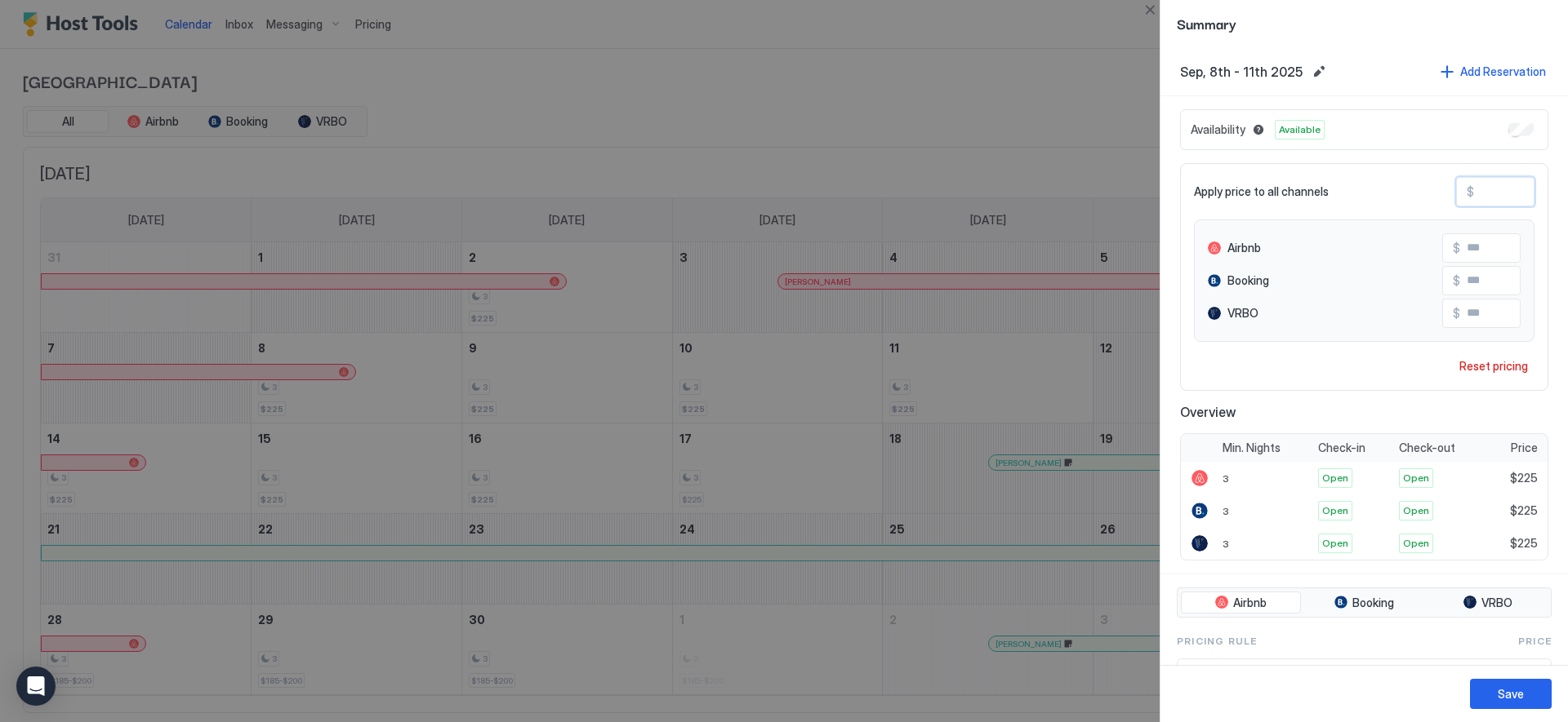
drag, startPoint x: 1492, startPoint y: 190, endPoint x: 1428, endPoint y: 194, distance: 64.1
click at [1430, 194] on div "Apply price to all channels $ ***" at bounding box center [1364, 192] width 340 height 29
type input "*"
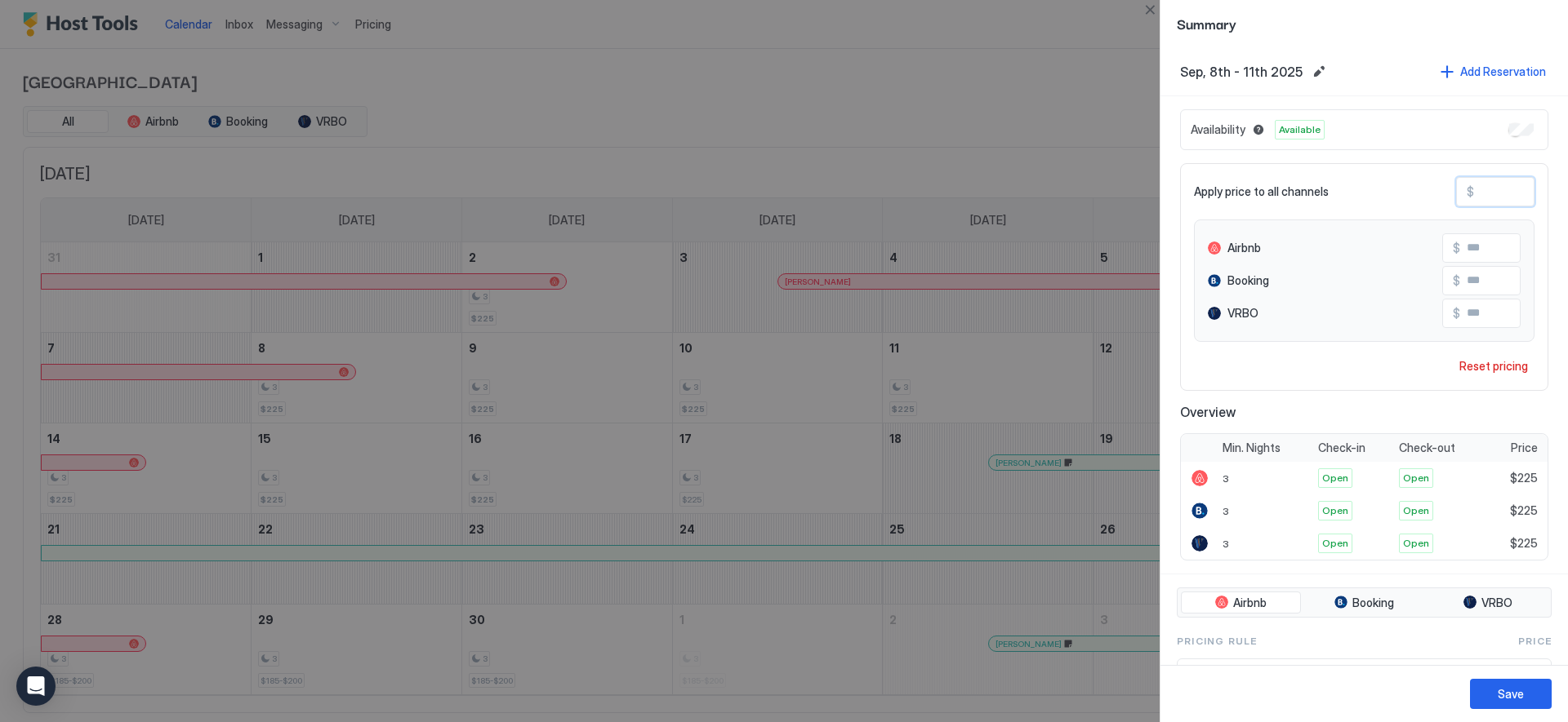
type input "*"
type input "**"
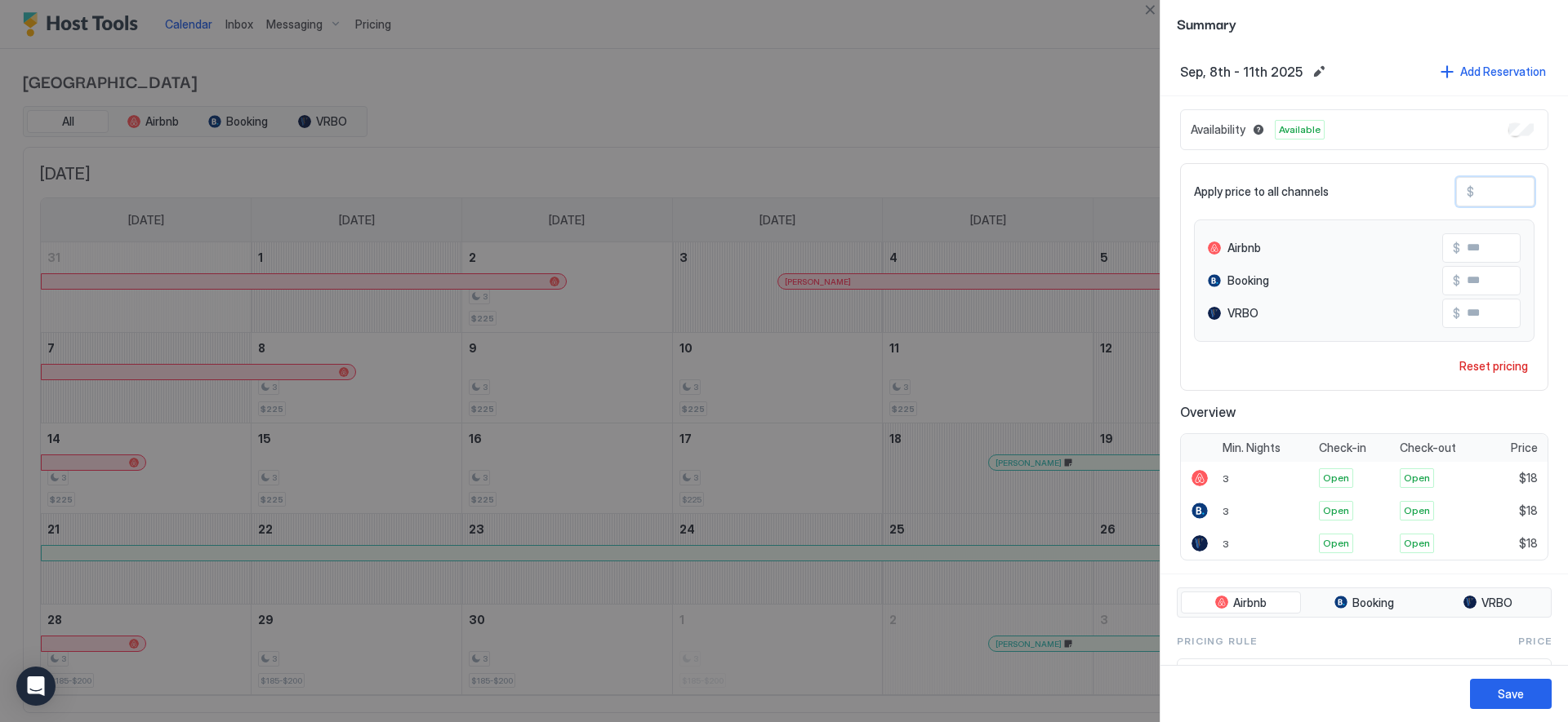
type input "***"
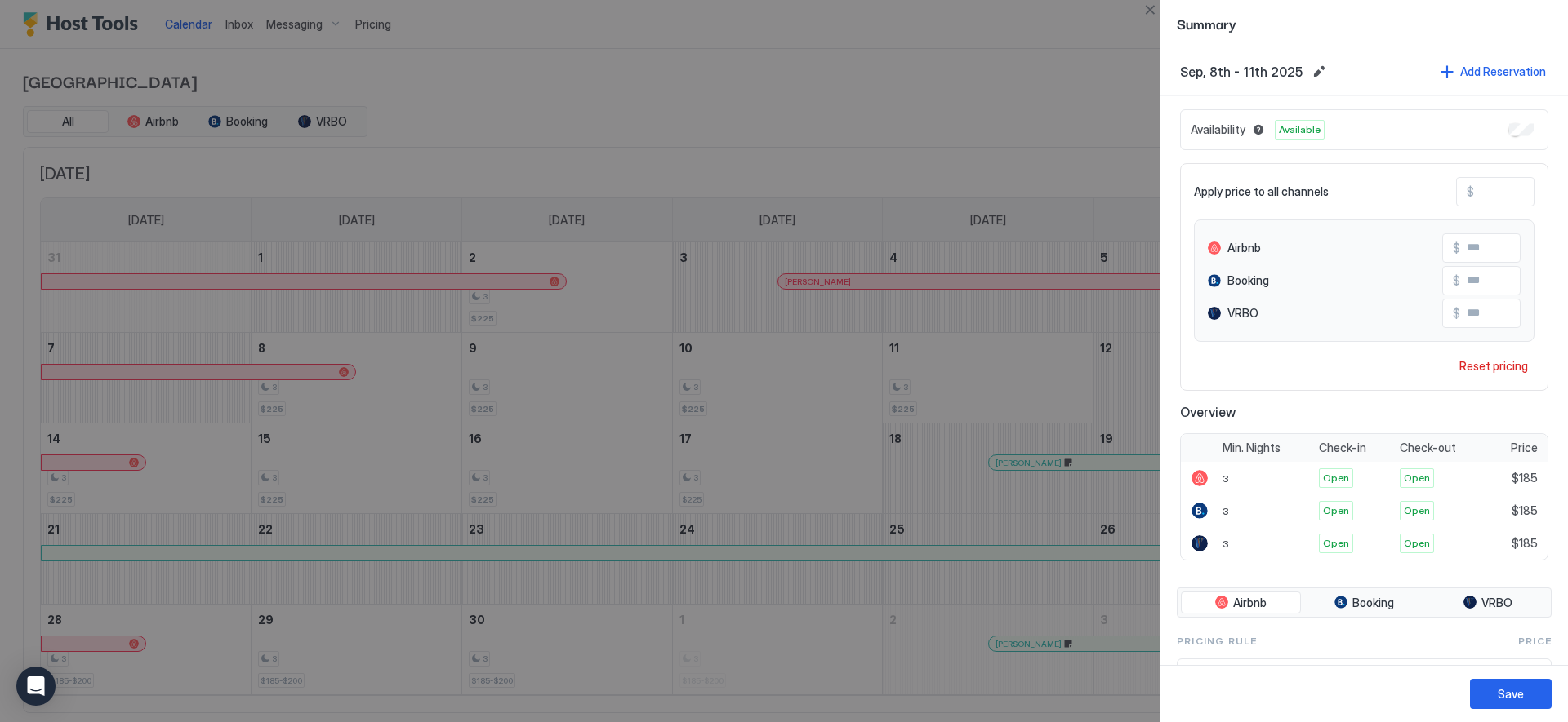
click at [1325, 246] on div "Airbnb $ ***" at bounding box center [1364, 248] width 313 height 29
click at [1509, 699] on div "Save" at bounding box center [1511, 694] width 26 height 17
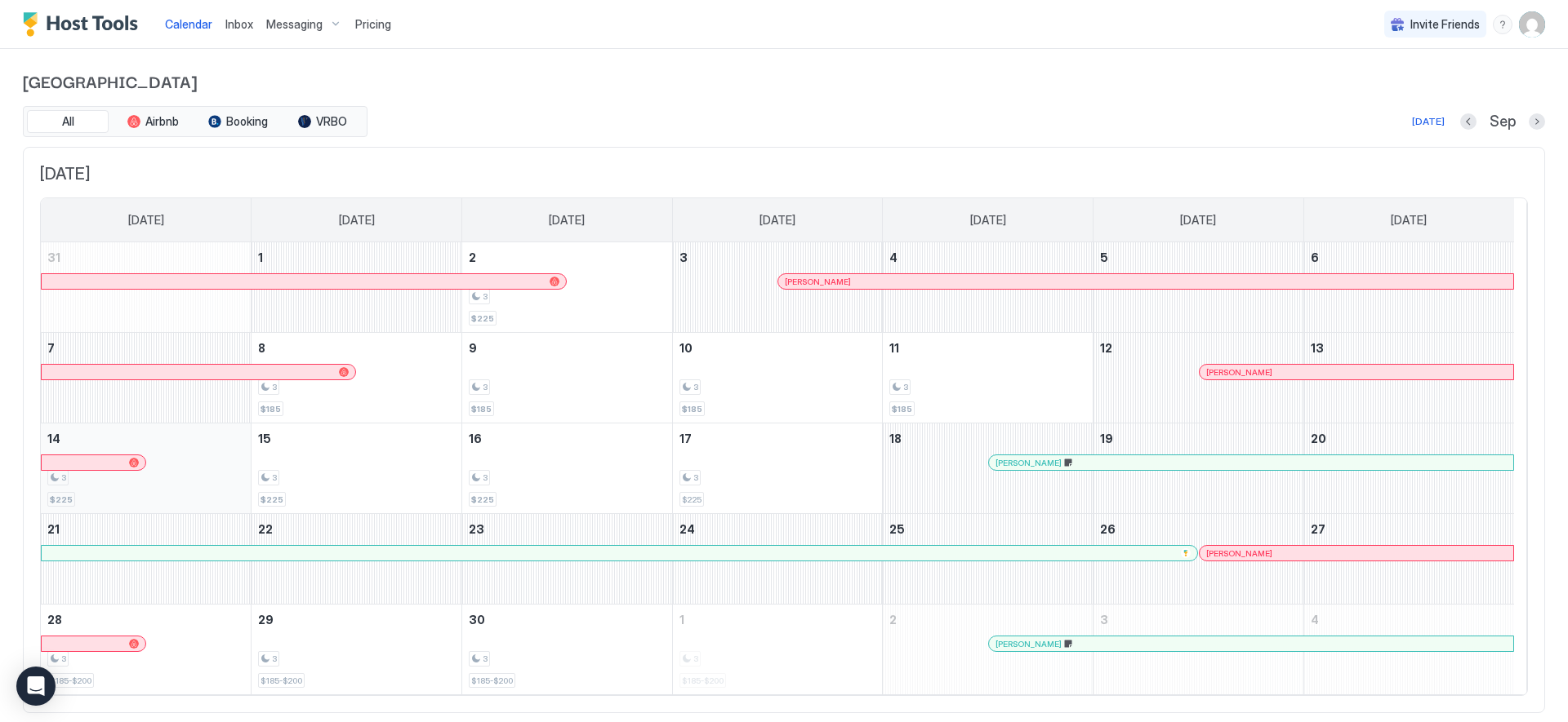
click at [216, 498] on div "3 $225" at bounding box center [146, 468] width 197 height 77
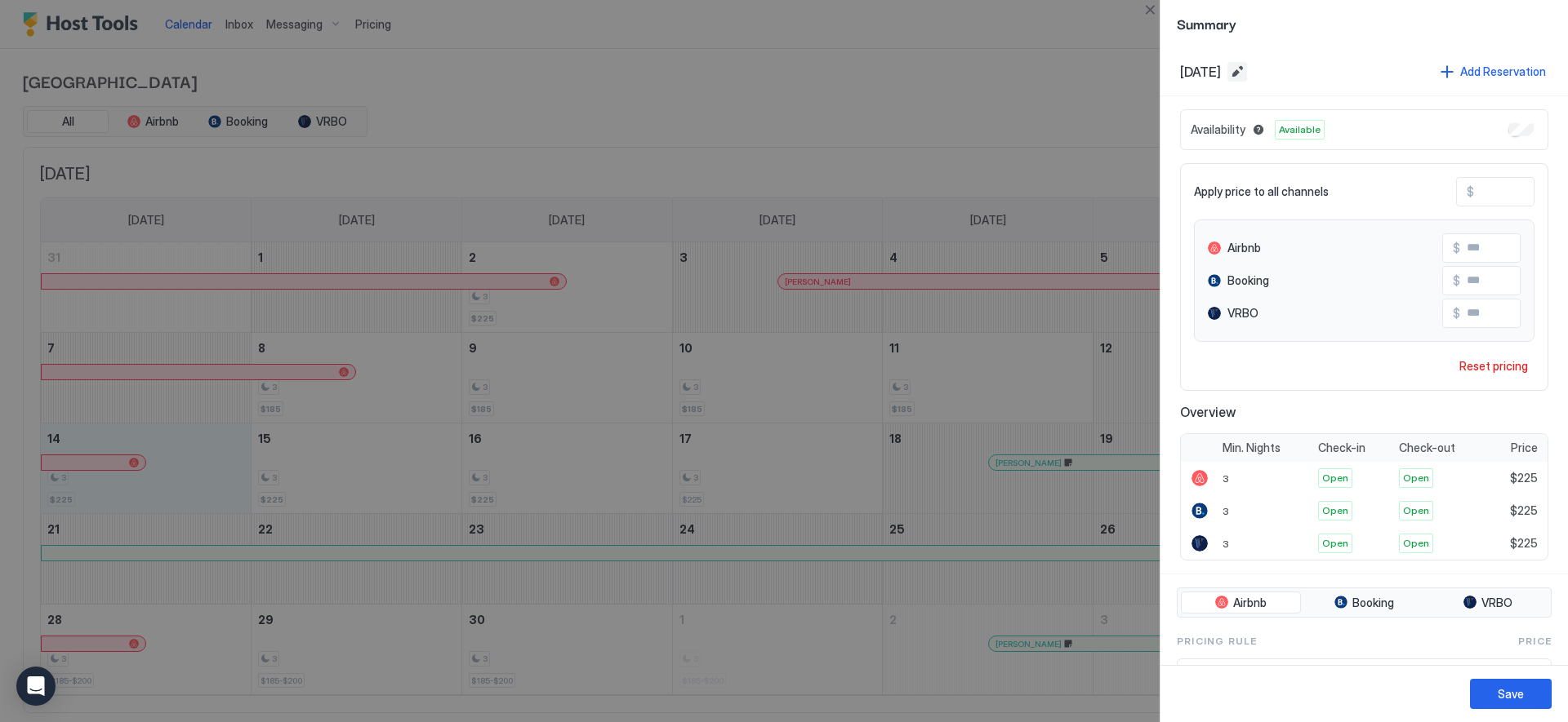
click at [1247, 70] on button "Edit date range" at bounding box center [1237, 72] width 20 height 20
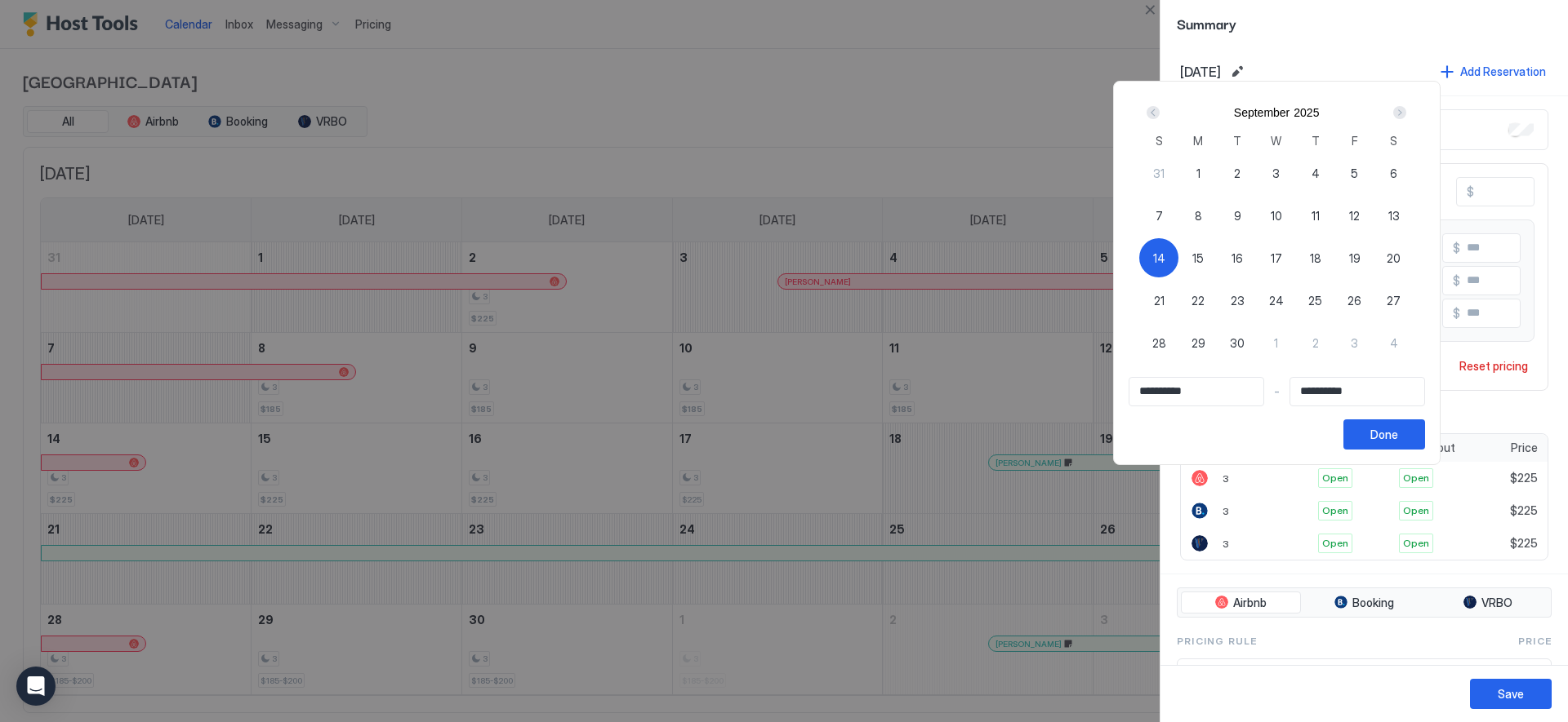
click at [1163, 249] on span "14" at bounding box center [1159, 258] width 12 height 17
click at [1163, 249] on span "14" at bounding box center [1159, 258] width 12 height 17
type input "**********"
click at [1271, 253] on div "17" at bounding box center [1276, 257] width 39 height 39
type input "**********"
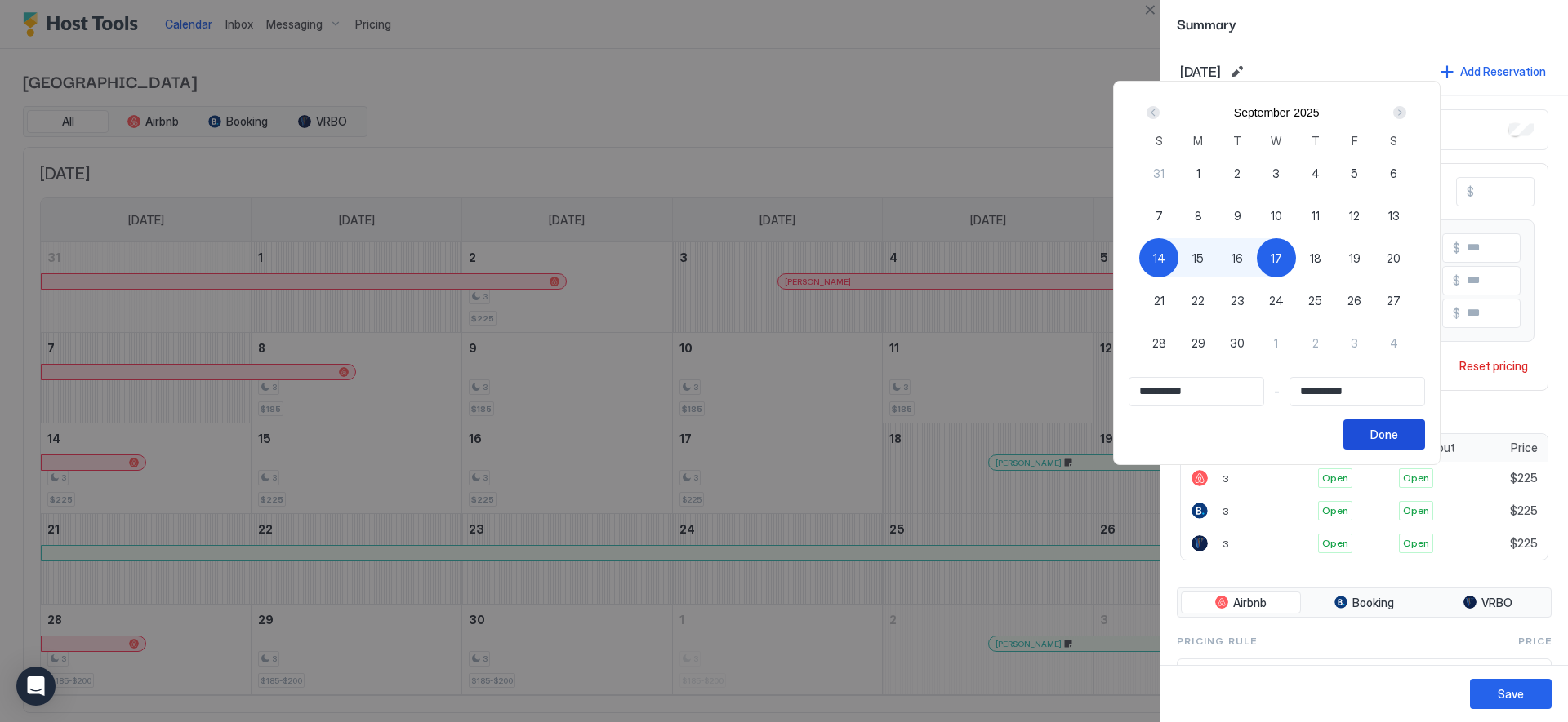
click at [1398, 430] on div "Done" at bounding box center [1384, 435] width 28 height 17
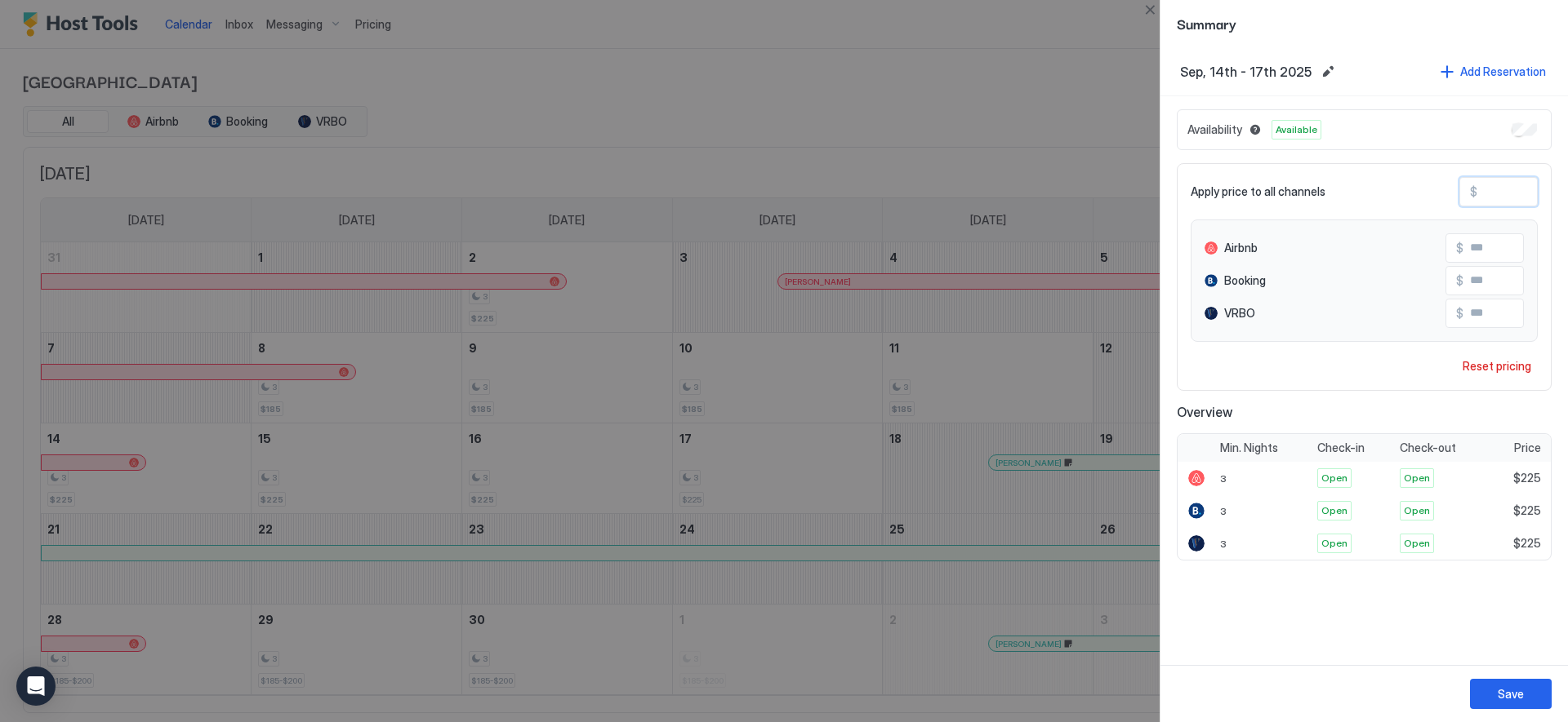
drag, startPoint x: 1507, startPoint y: 193, endPoint x: 1474, endPoint y: 194, distance: 33.0
click at [1474, 194] on div "$ ***" at bounding box center [1499, 192] width 79 height 29
type input "*"
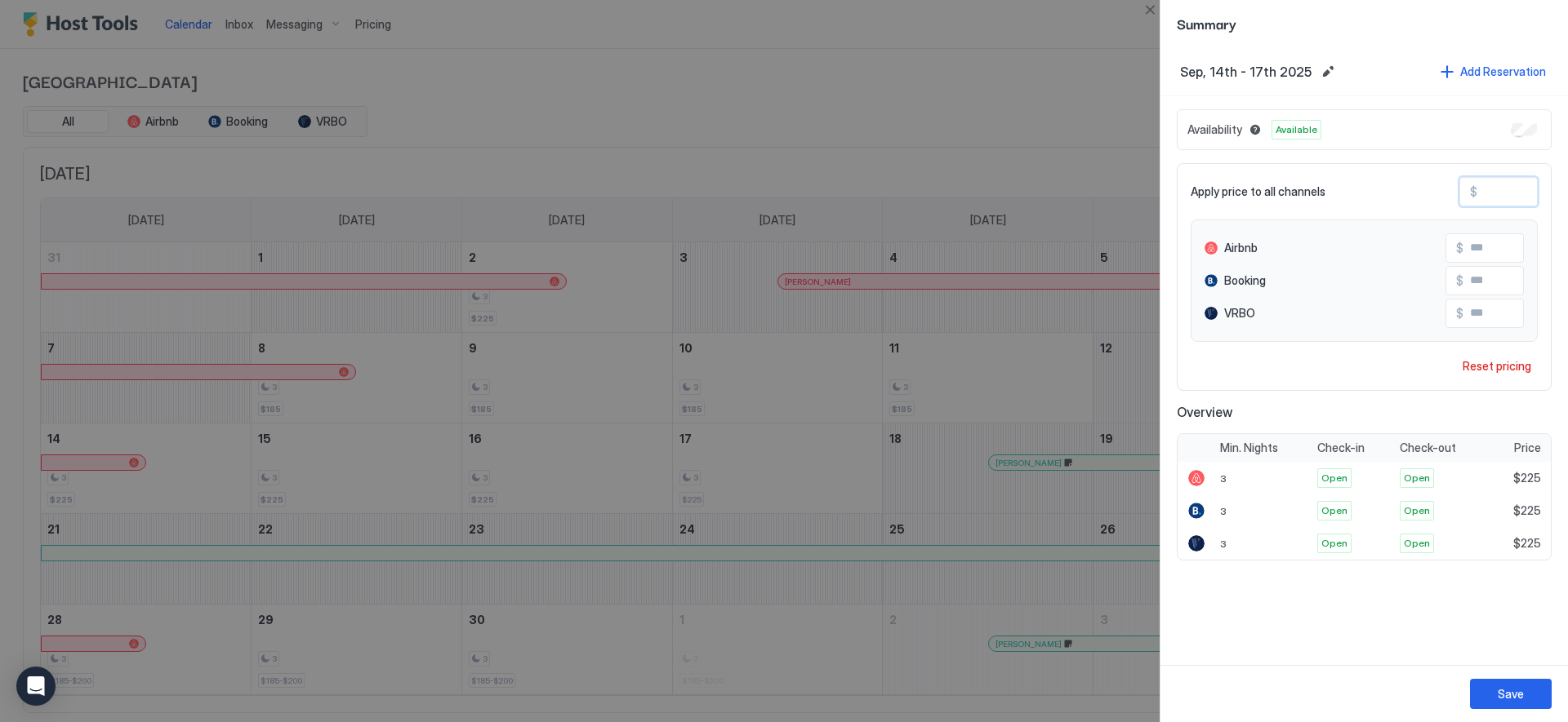
type input "*"
type input "**"
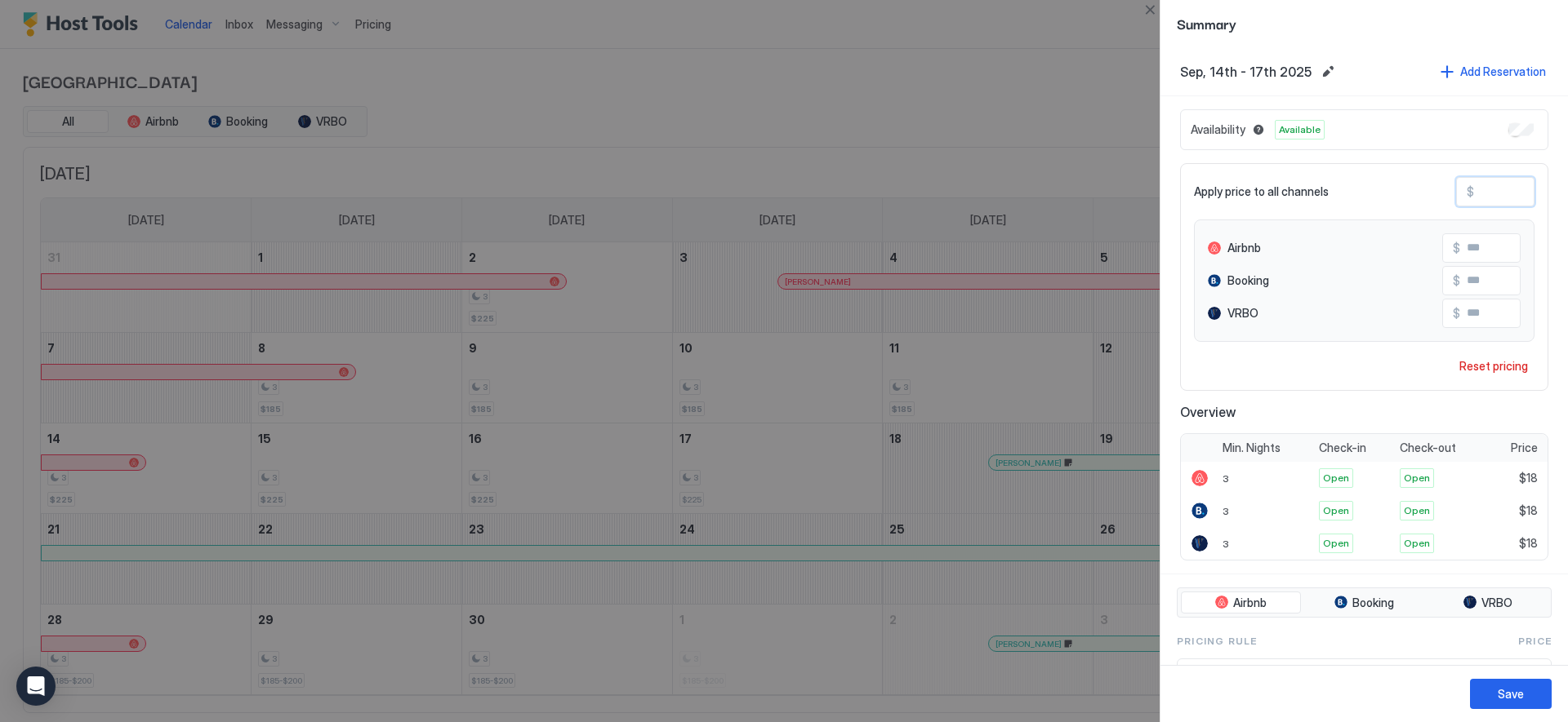
type input "***"
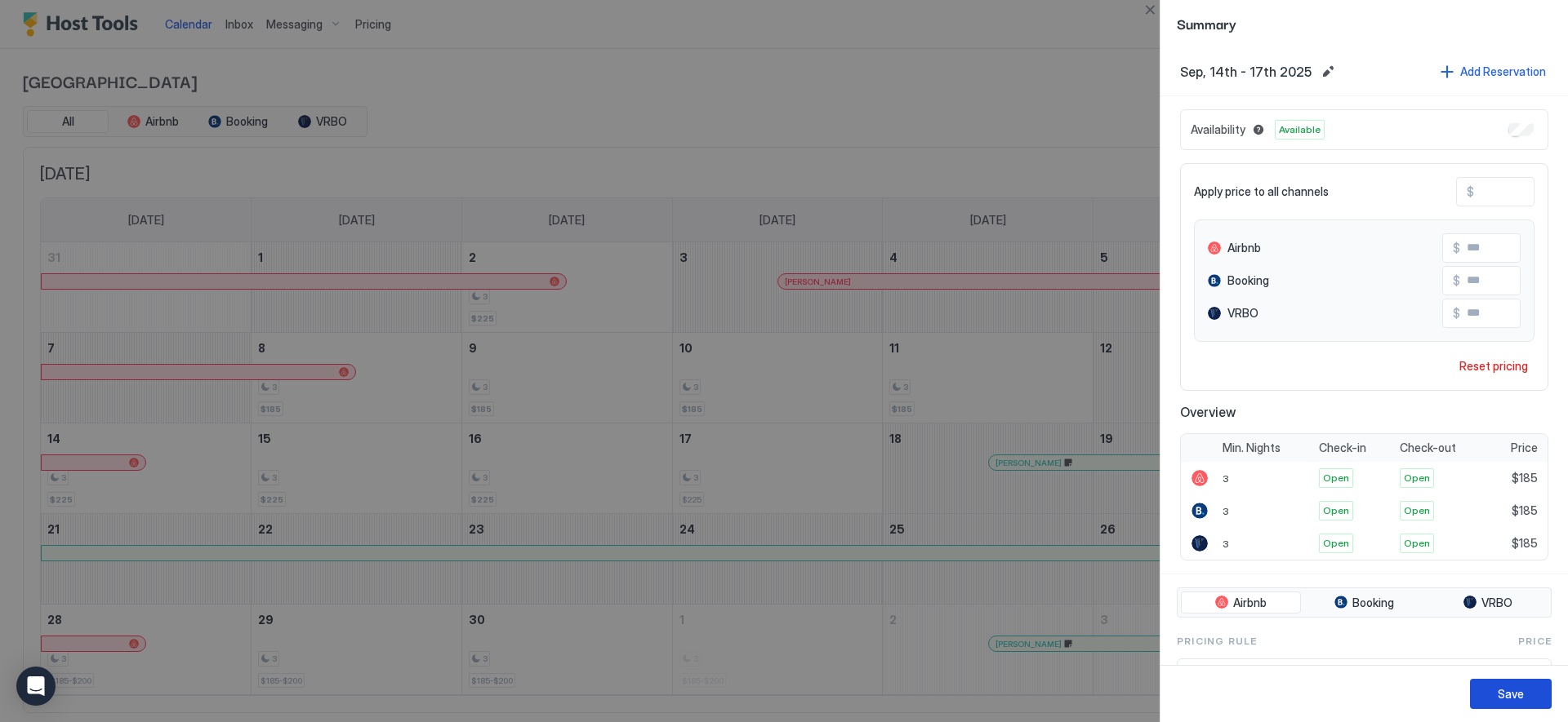
click at [1522, 690] on div "Save" at bounding box center [1511, 694] width 26 height 17
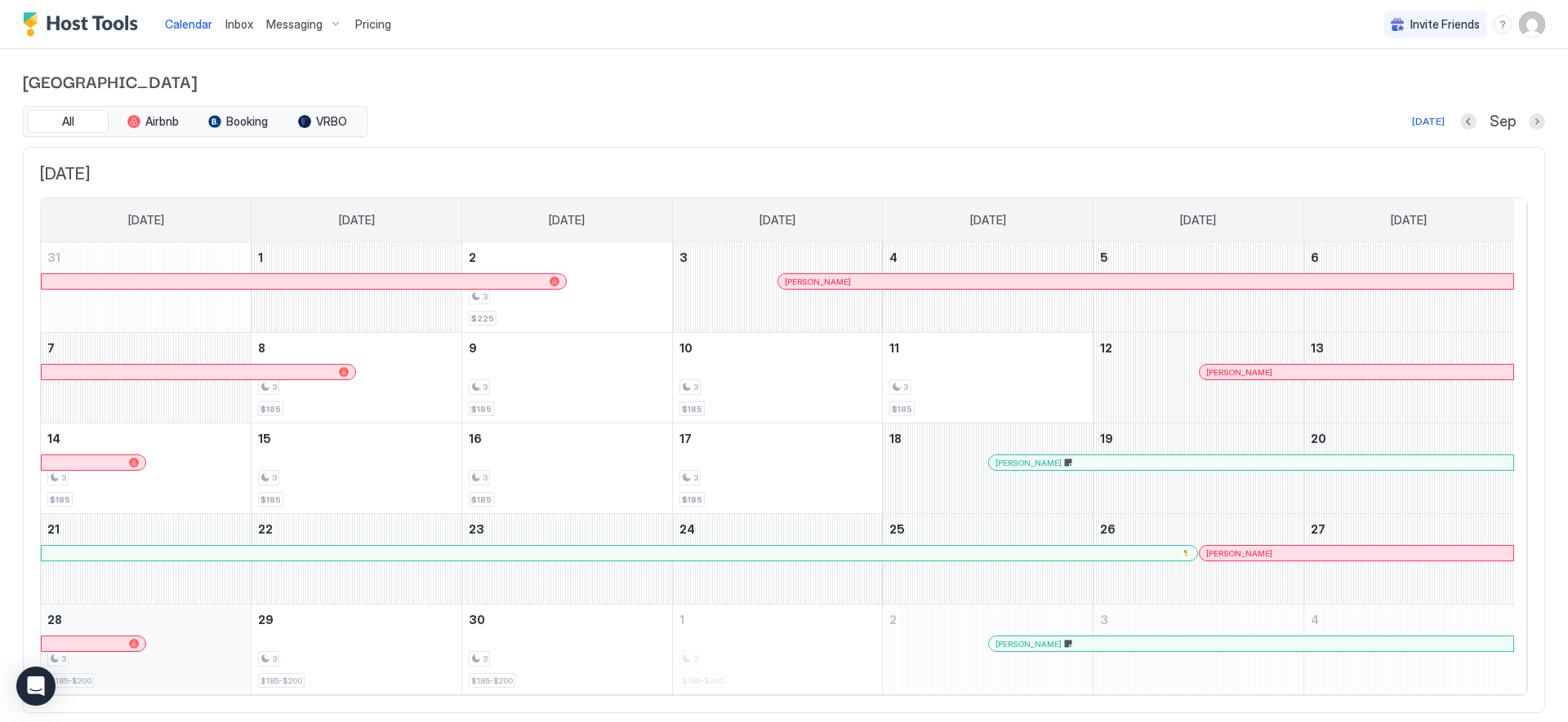
click at [217, 671] on div "3 $185-$200" at bounding box center [146, 649] width 197 height 77
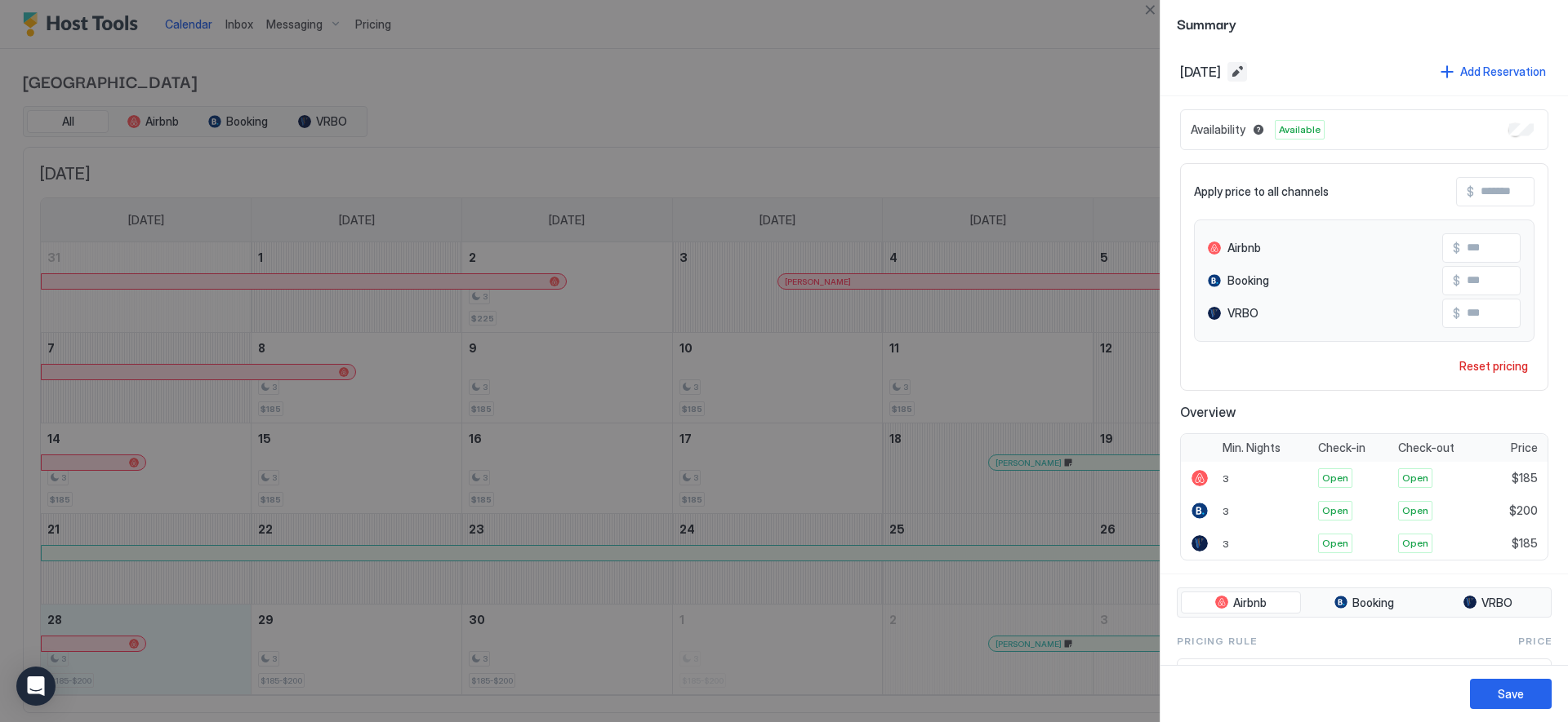
click at [1247, 70] on button "Edit date range" at bounding box center [1237, 72] width 20 height 20
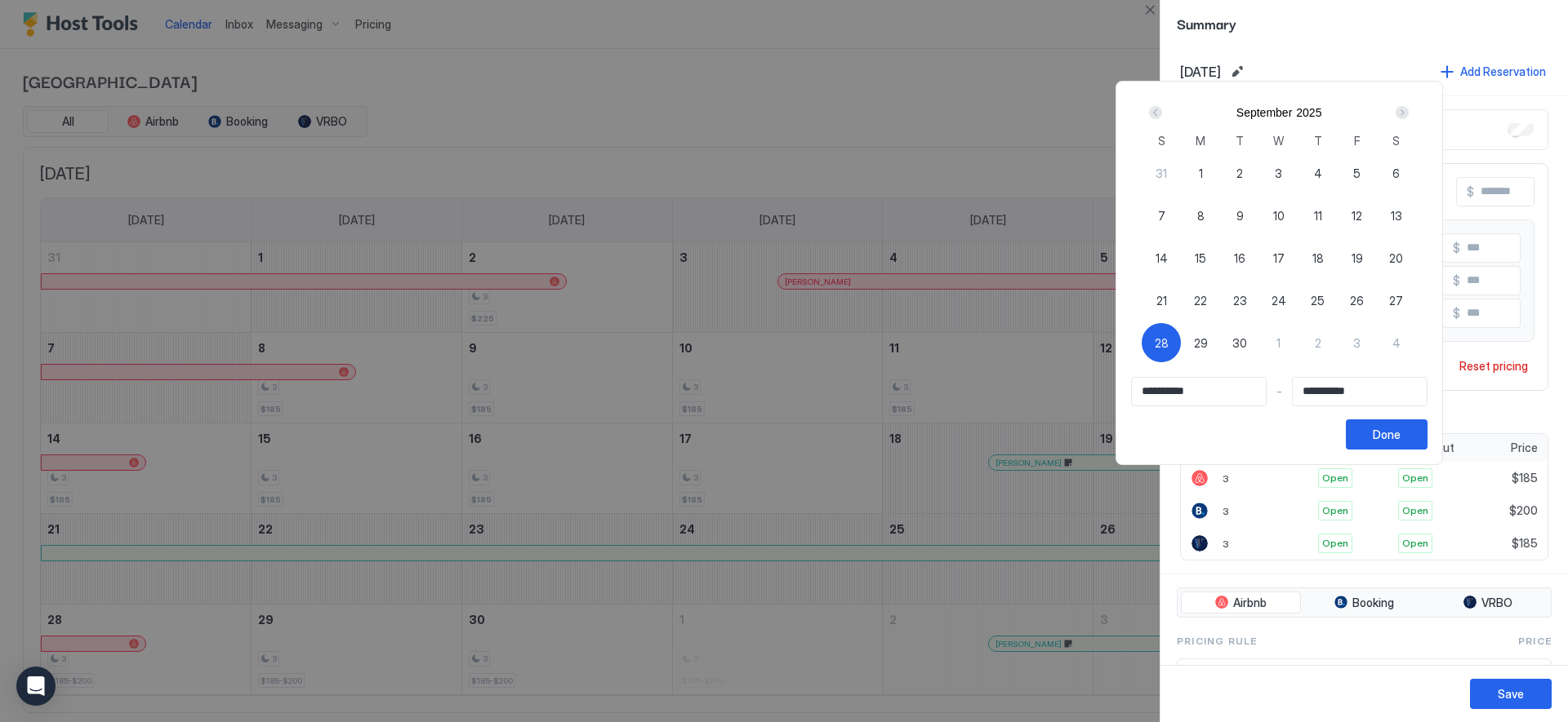
click at [1164, 338] on span "28" at bounding box center [1162, 344] width 14 height 17
click at [1174, 335] on div "28" at bounding box center [1161, 342] width 39 height 39
type input "**********"
click at [1319, 340] on div "2" at bounding box center [1318, 342] width 39 height 39
type input "**********"
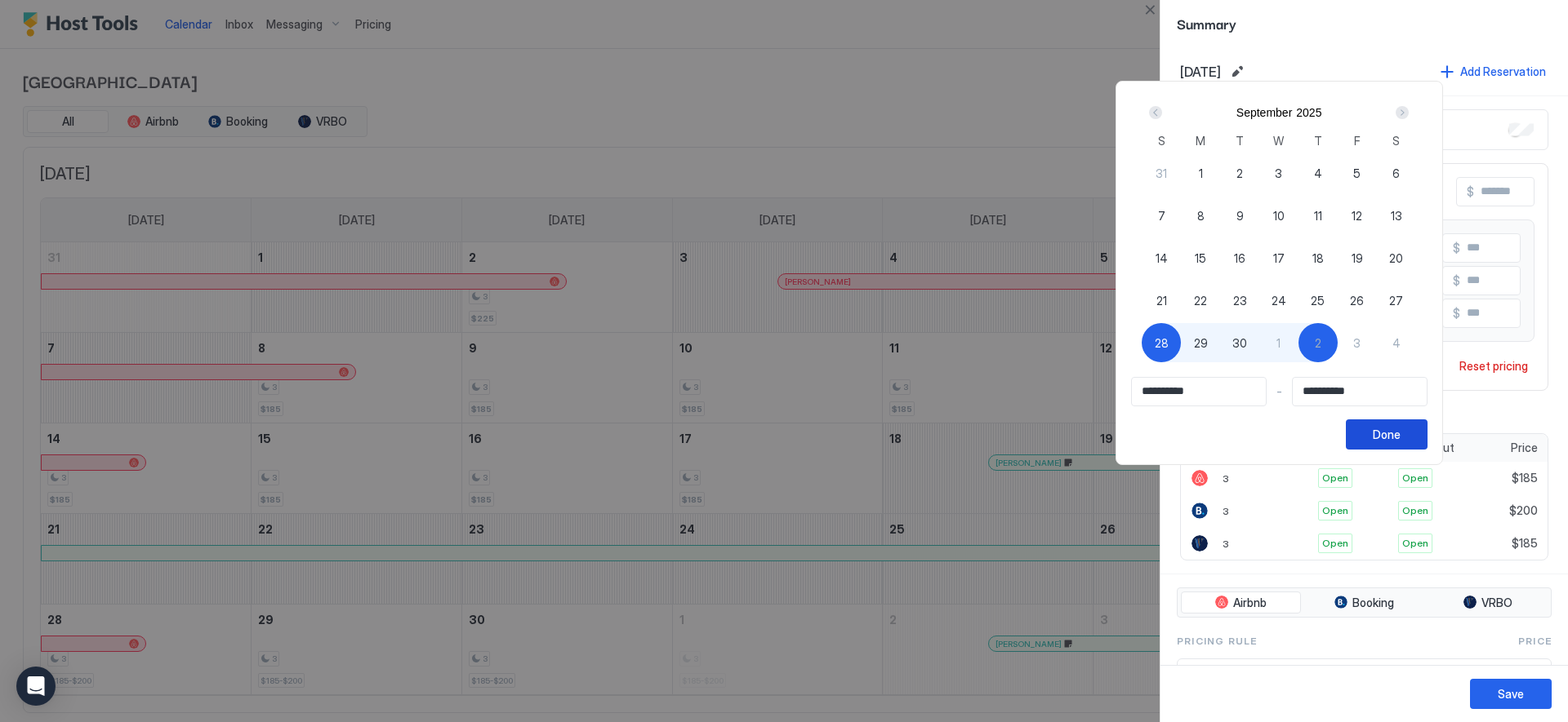
click at [1401, 435] on div "Done" at bounding box center [1387, 435] width 28 height 17
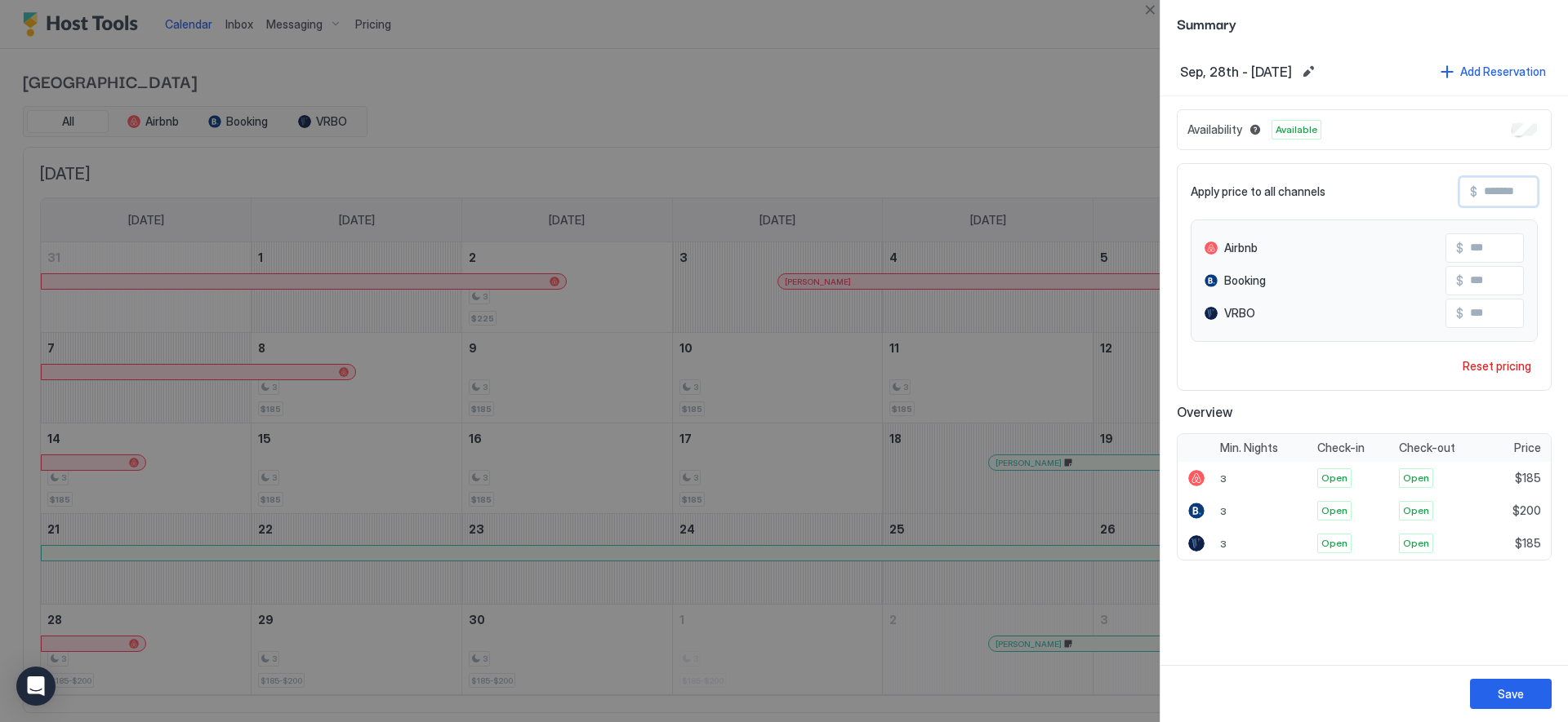
drag, startPoint x: 1530, startPoint y: 192, endPoint x: 1469, endPoint y: 196, distance: 61.1
click at [1470, 196] on div "$" at bounding box center [1499, 192] width 79 height 29
type input "*"
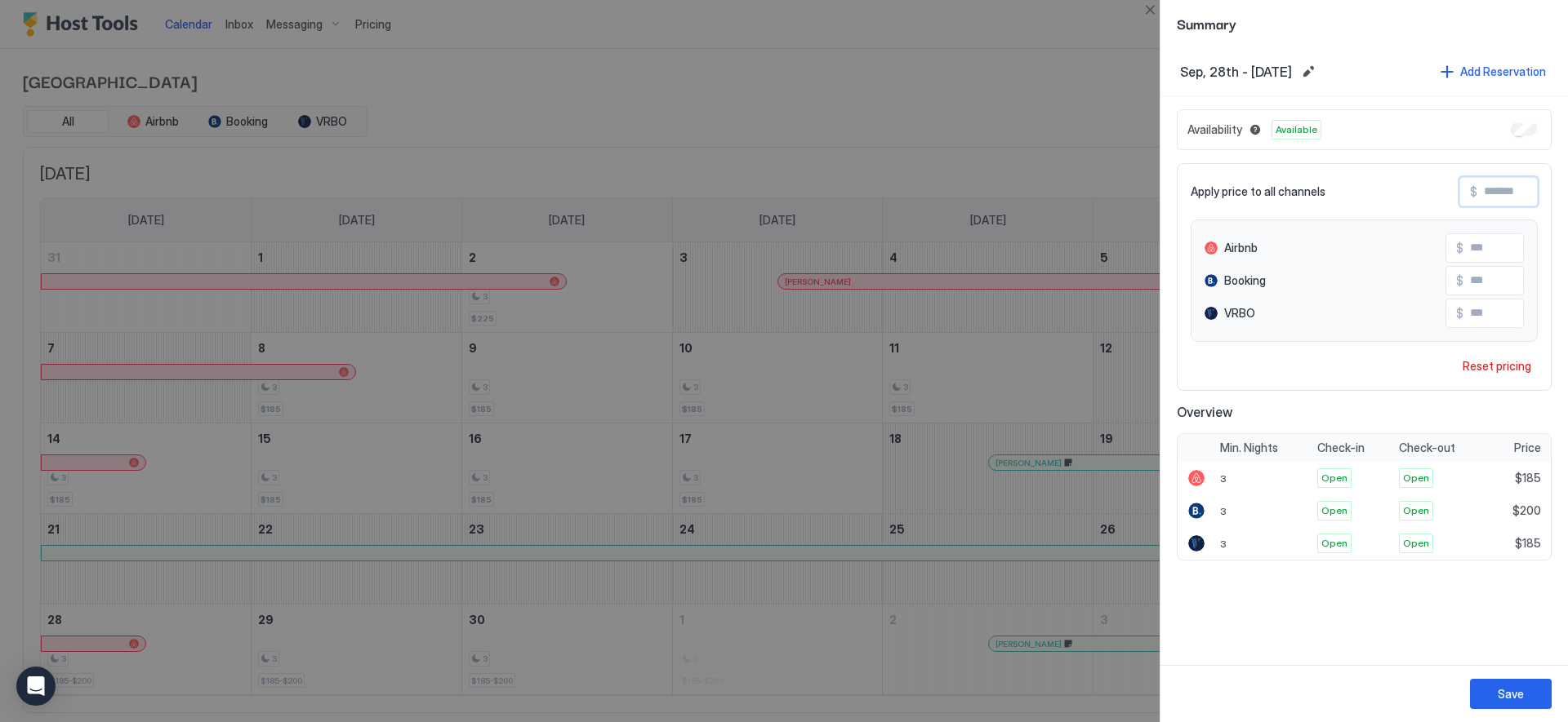
type input "*"
type input "**"
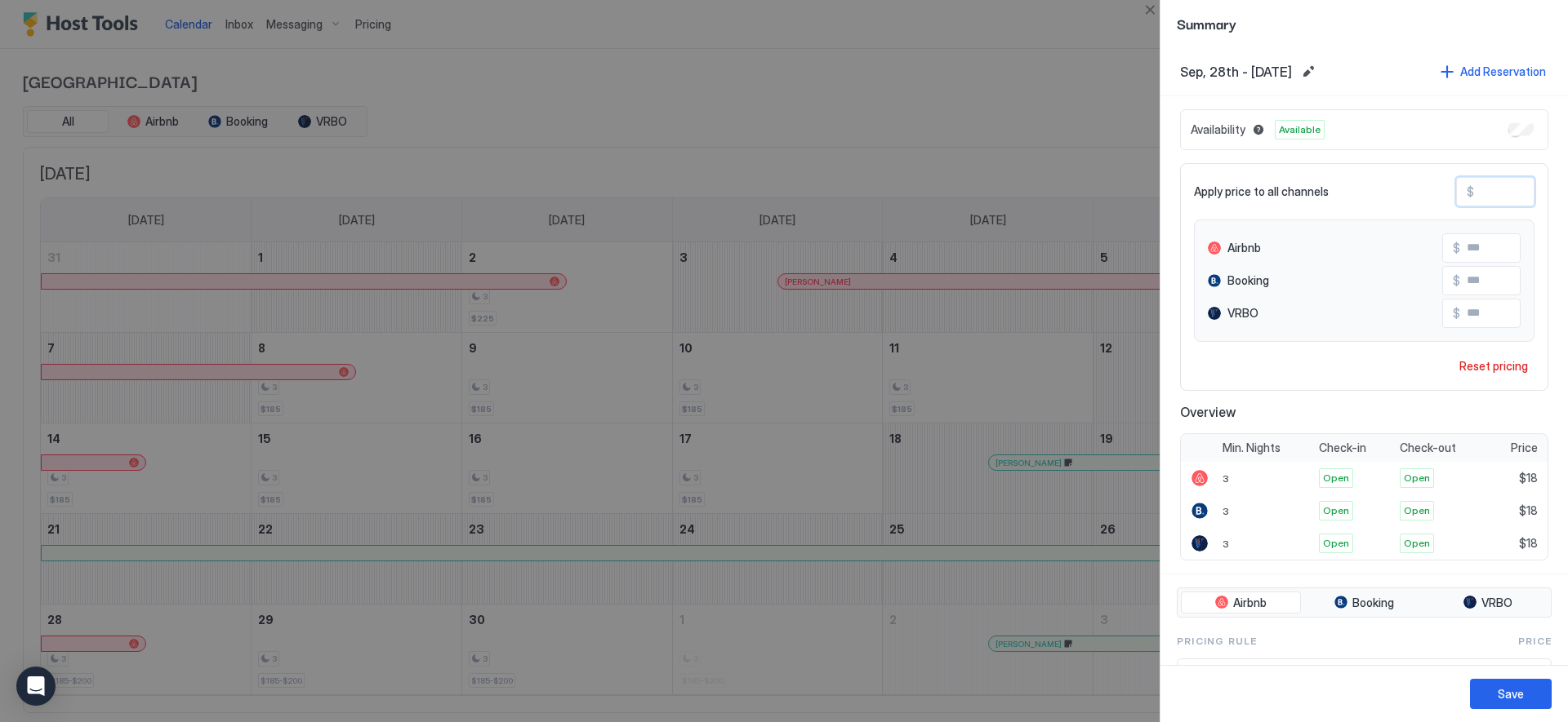
type input "***"
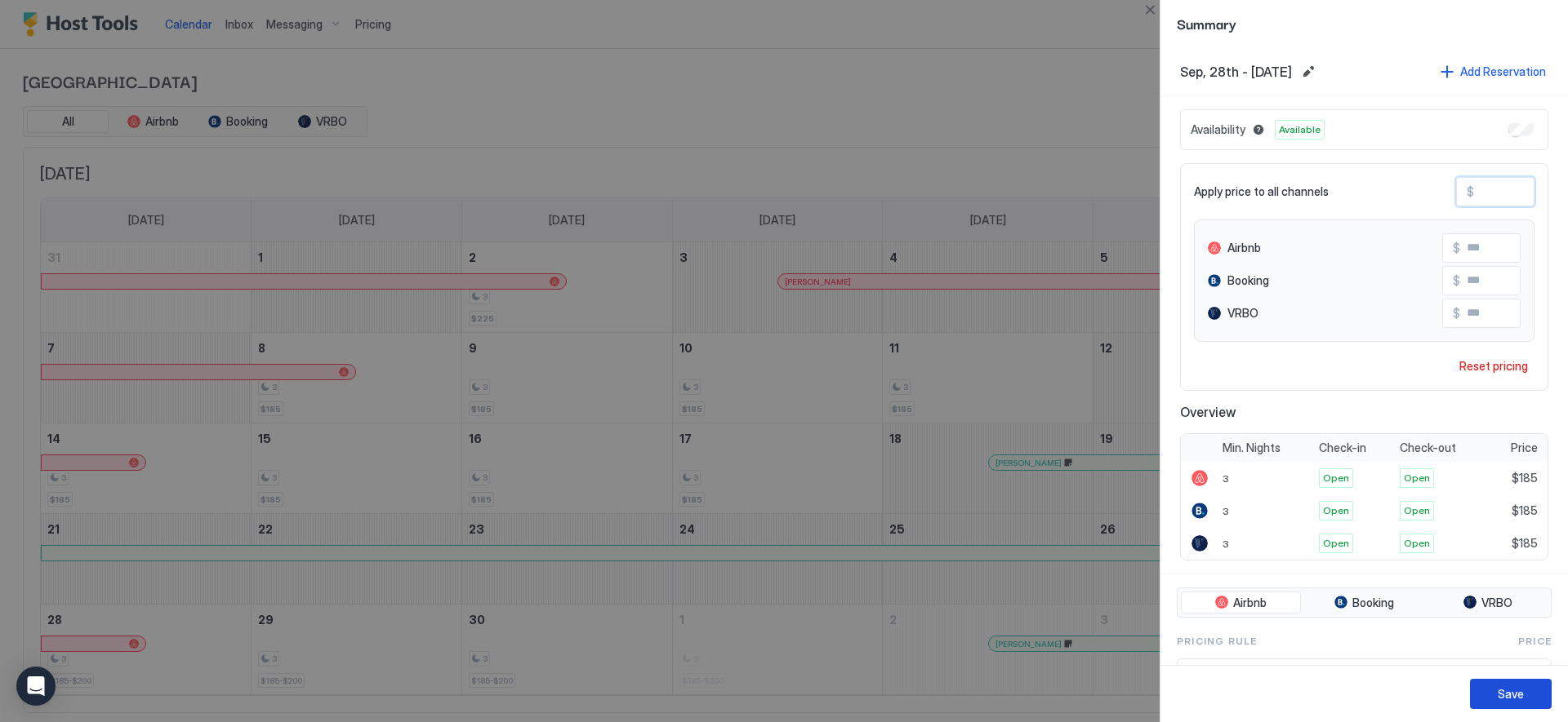
click at [1507, 693] on div "Save" at bounding box center [1511, 694] width 26 height 17
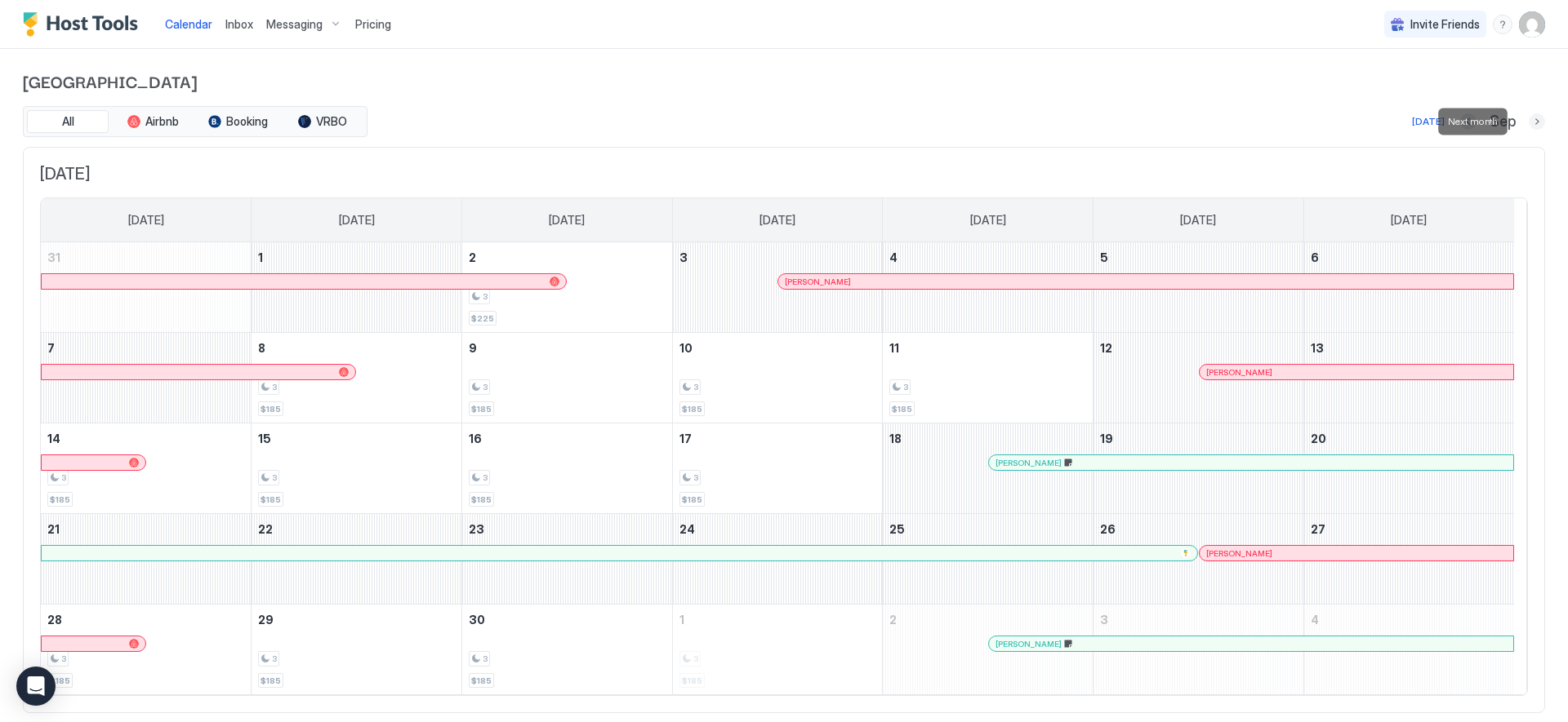
click at [1529, 122] on button "Next month" at bounding box center [1537, 121] width 16 height 16
